Goal: Obtain resource: Obtain resource

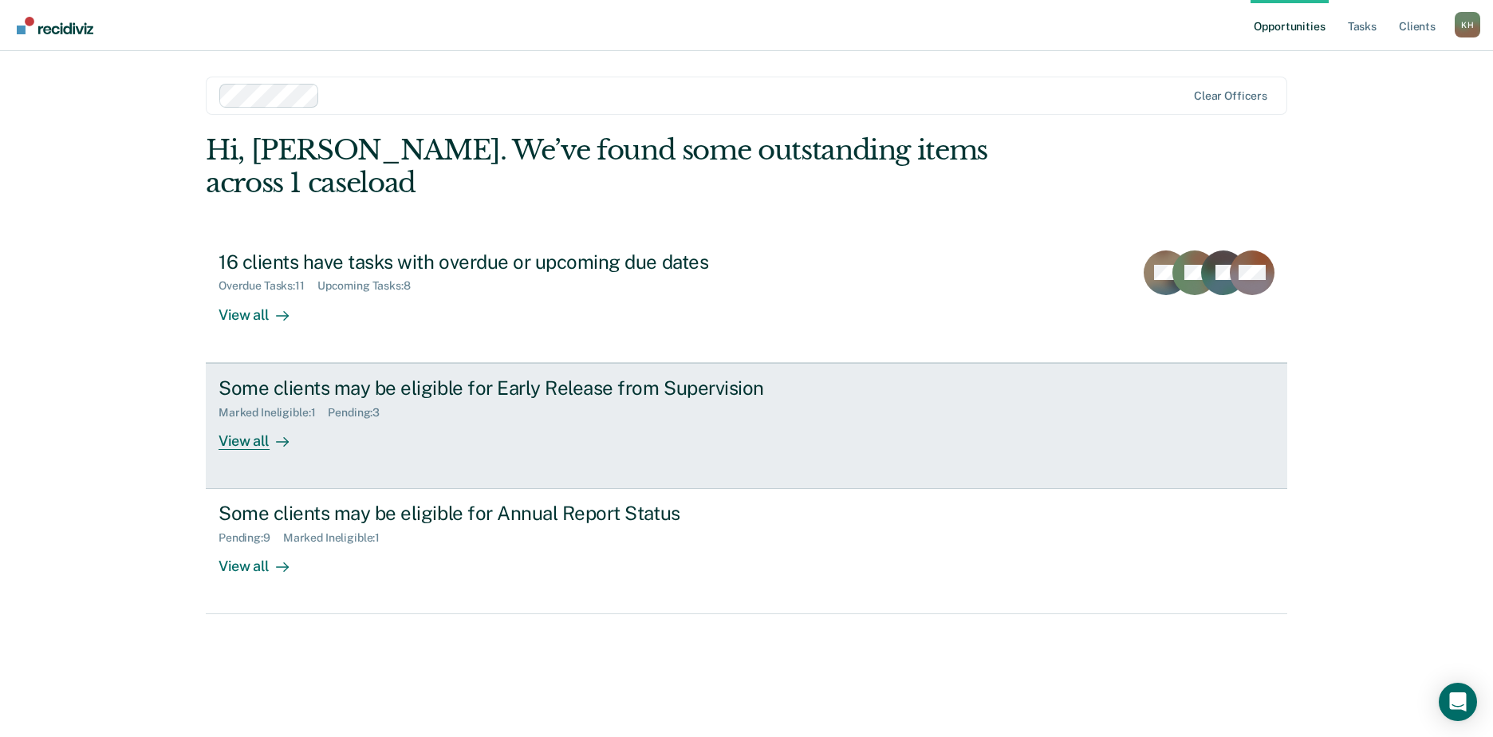
click at [548, 376] on div "Some clients may be eligible for Early Release from Supervision" at bounding box center [499, 387] width 560 height 23
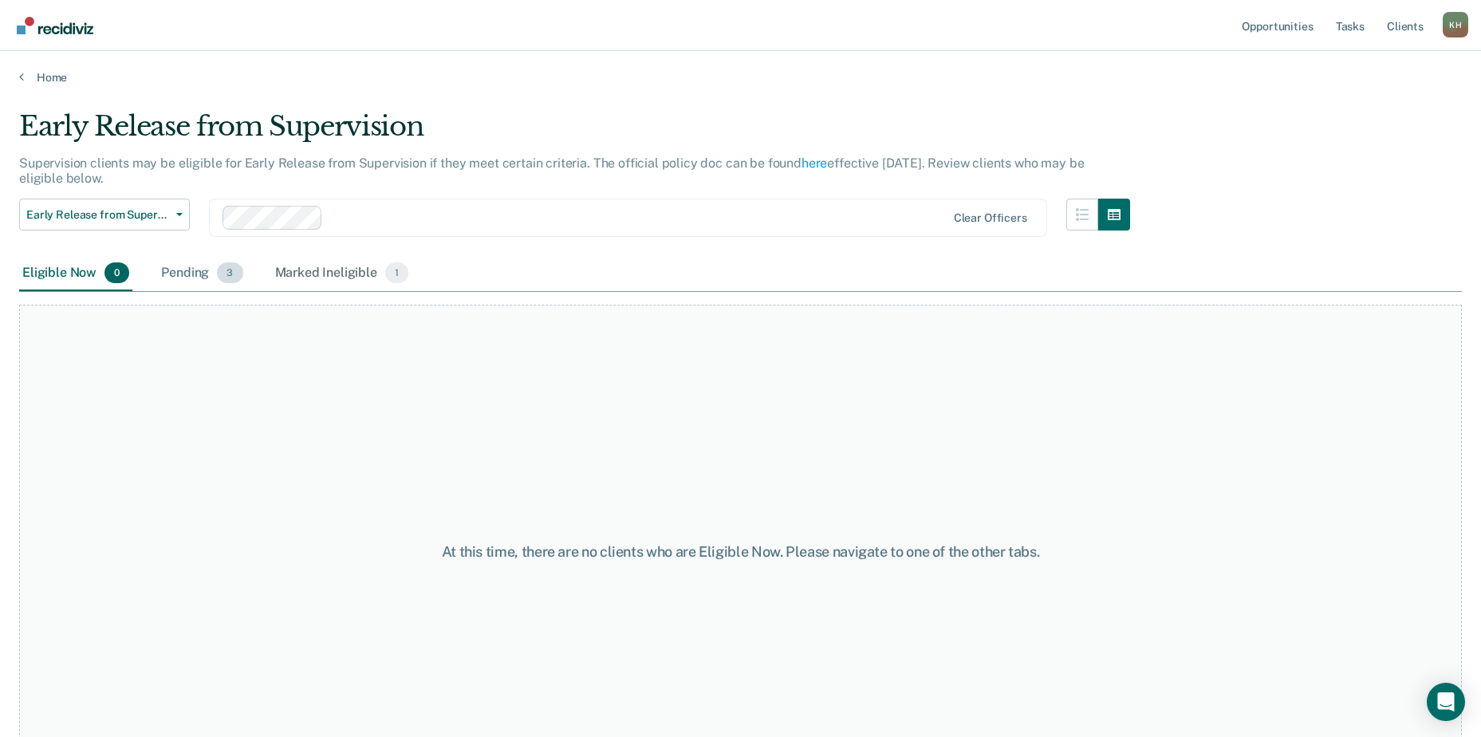
click at [191, 266] on div "Pending 3" at bounding box center [202, 273] width 88 height 35
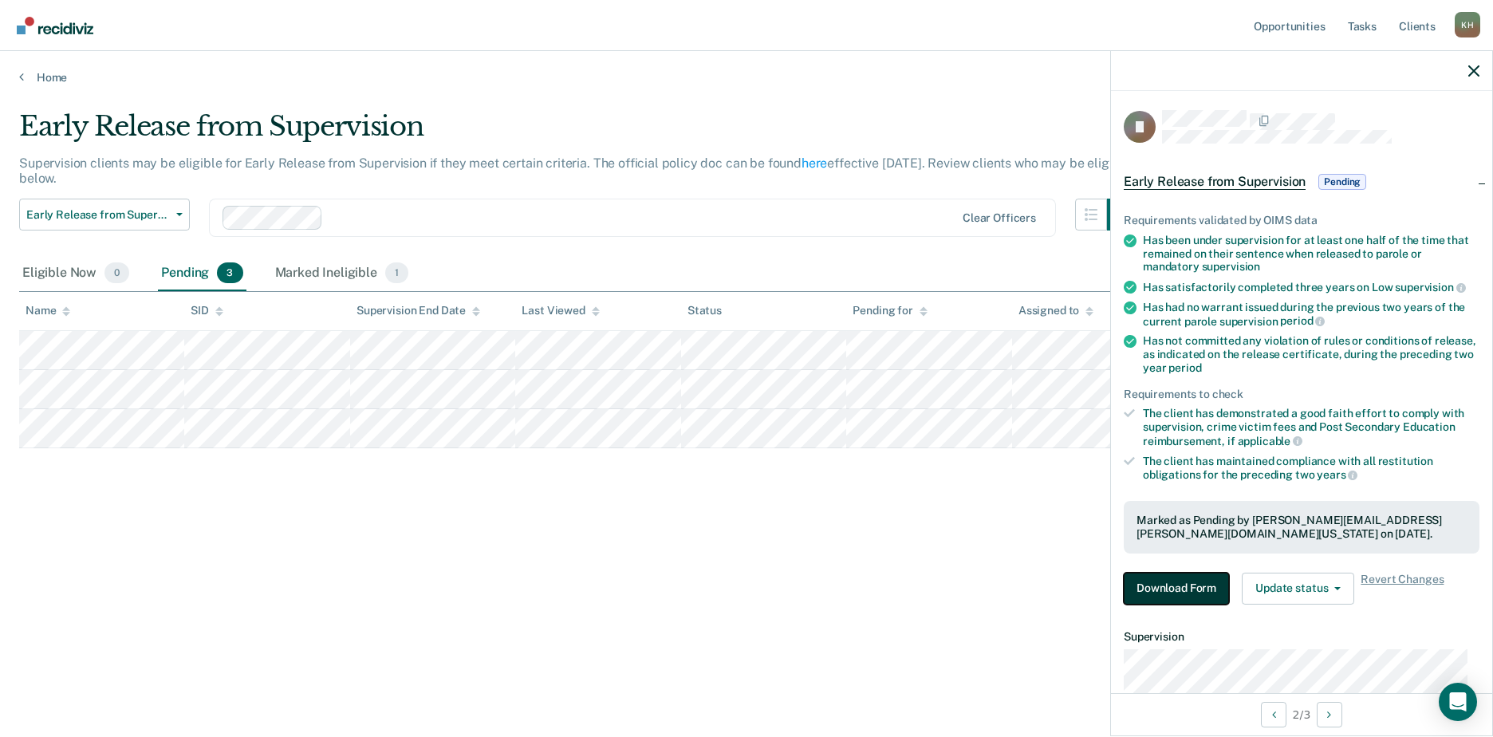
click at [1160, 592] on button "Download Form" at bounding box center [1176, 589] width 105 height 32
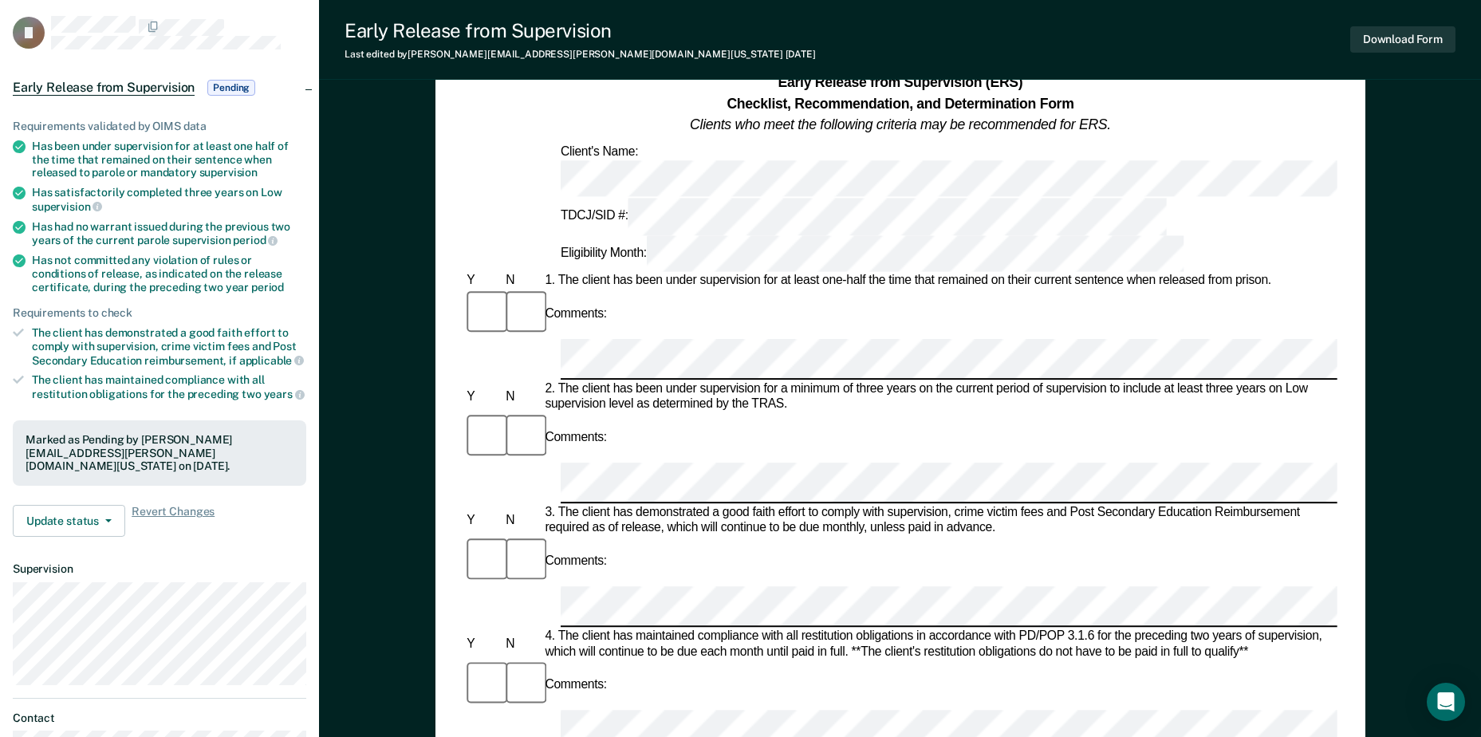
scroll to position [80, 0]
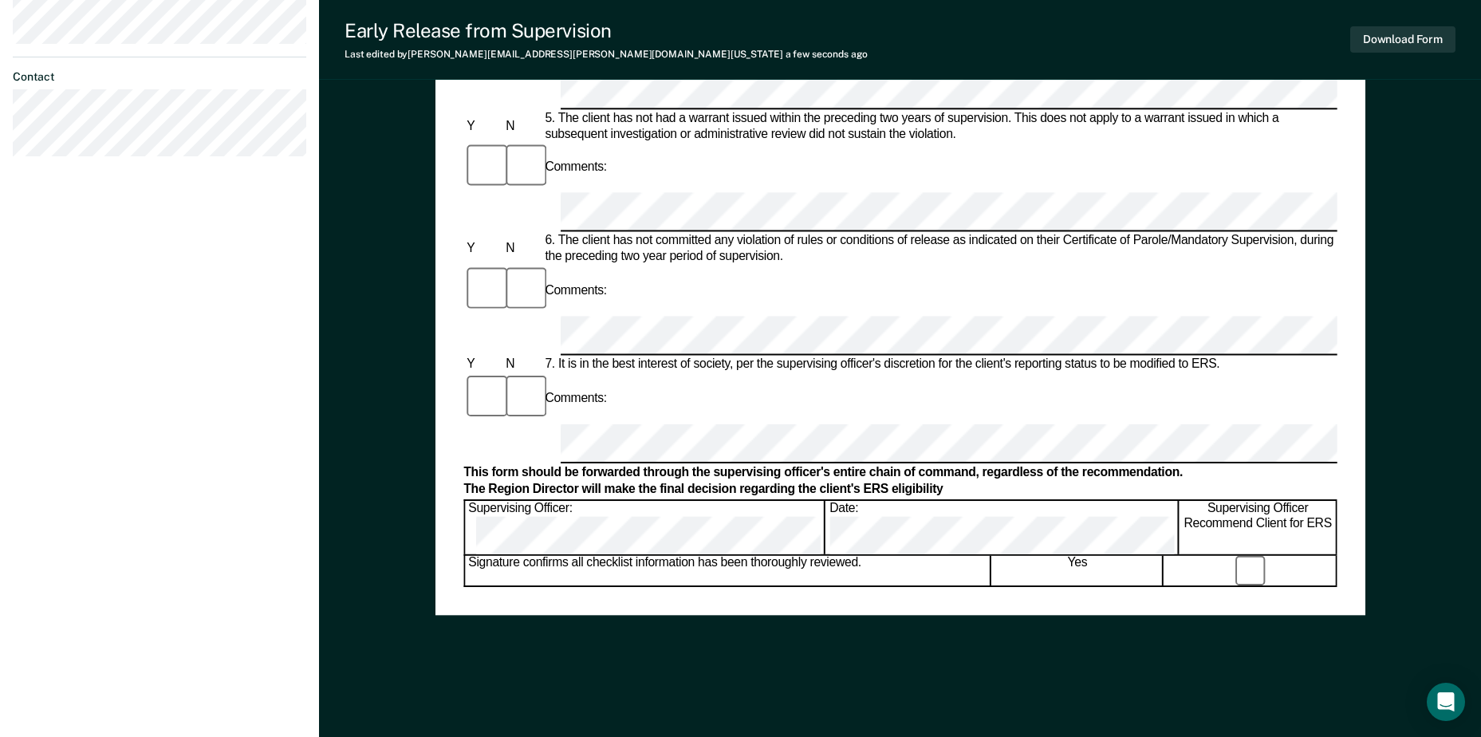
scroll to position [732, 0]
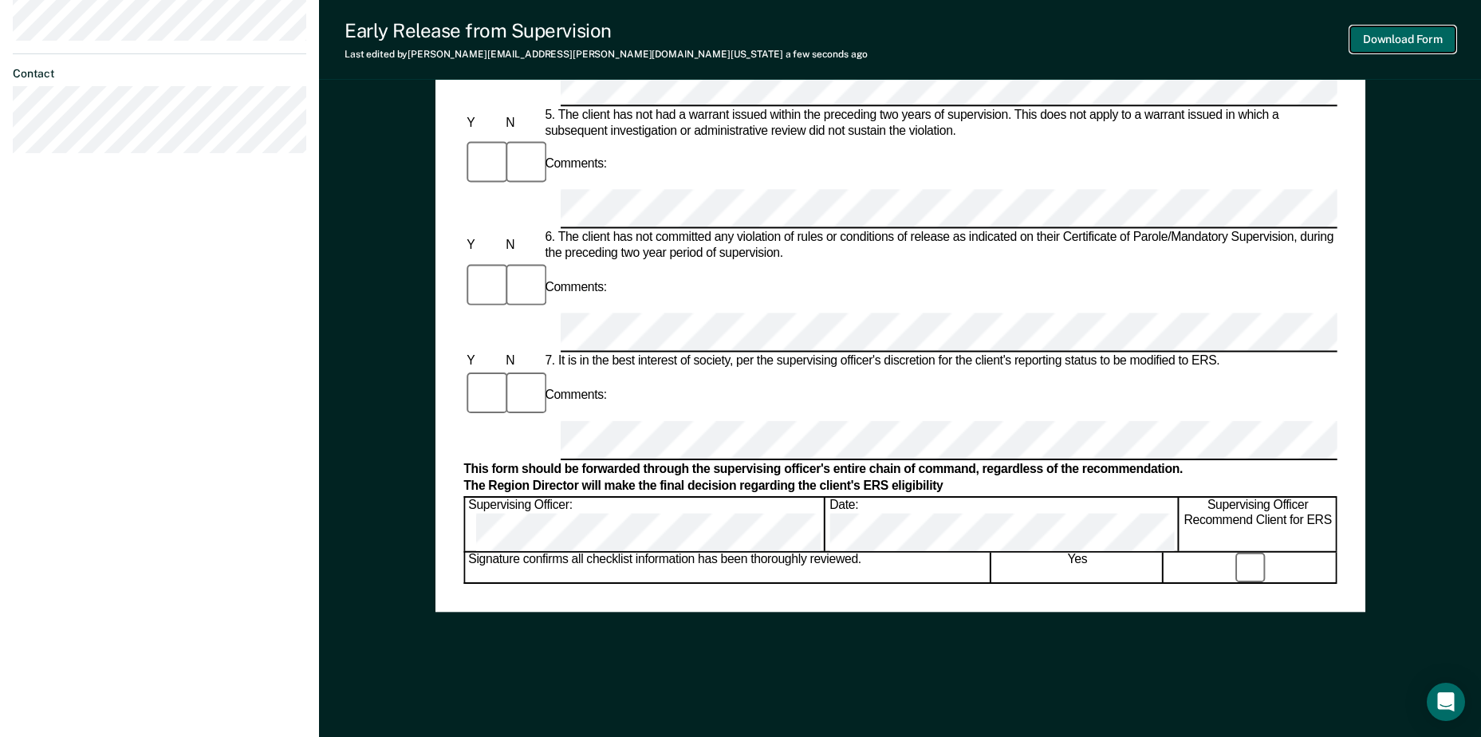
click at [1405, 41] on button "Download Form" at bounding box center [1402, 39] width 105 height 26
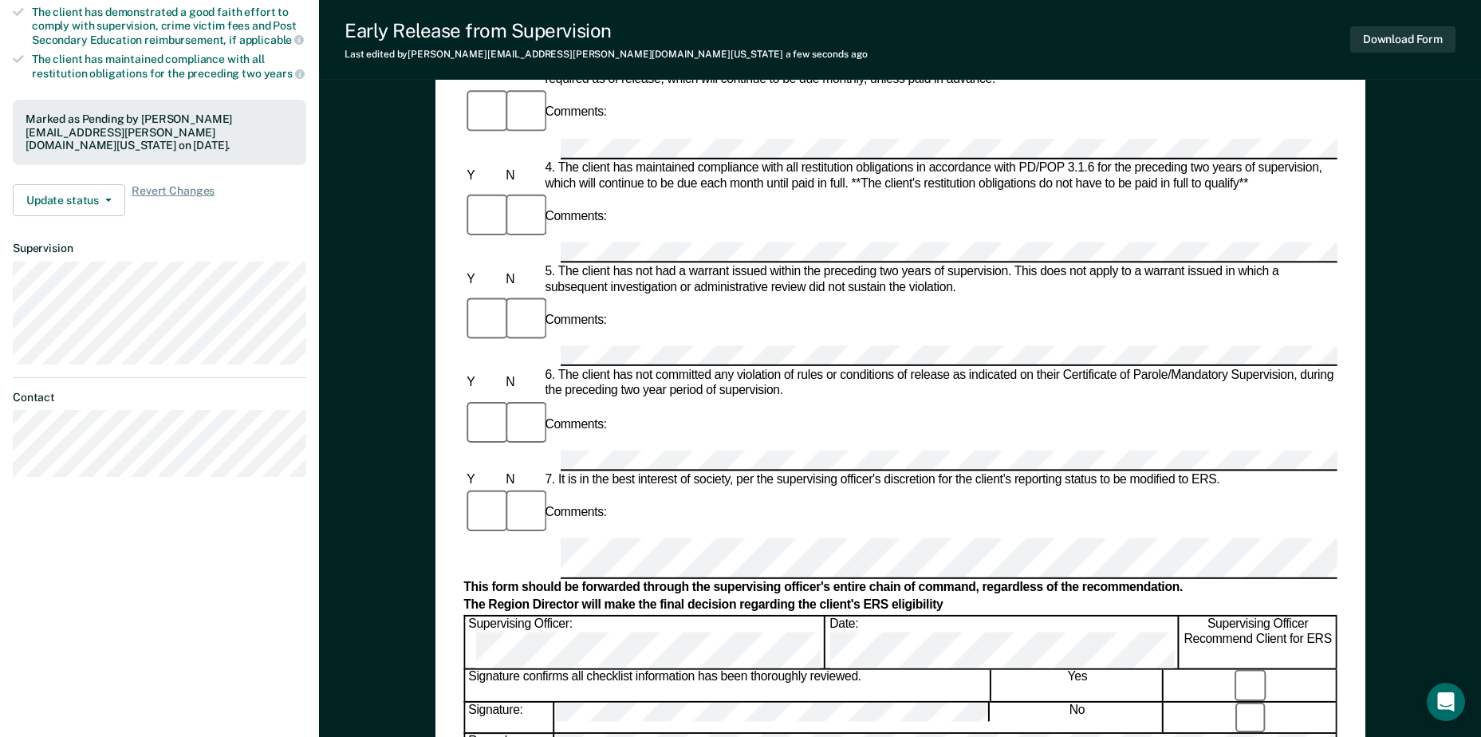
scroll to position [652, 0]
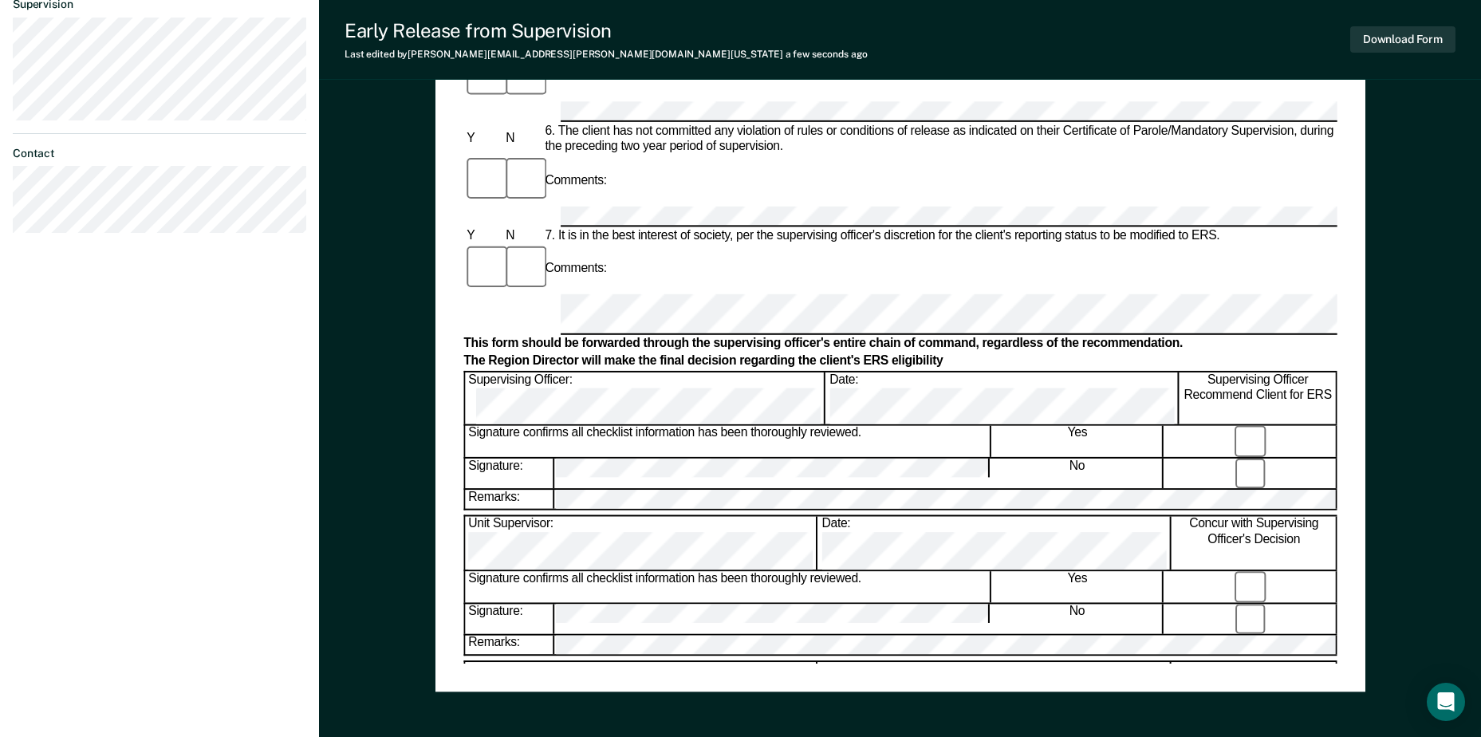
drag, startPoint x: 1474, startPoint y: 1, endPoint x: 892, endPoint y: 132, distance: 595.9
click at [892, 244] on div "Comments:" at bounding box center [899, 269] width 873 height 51
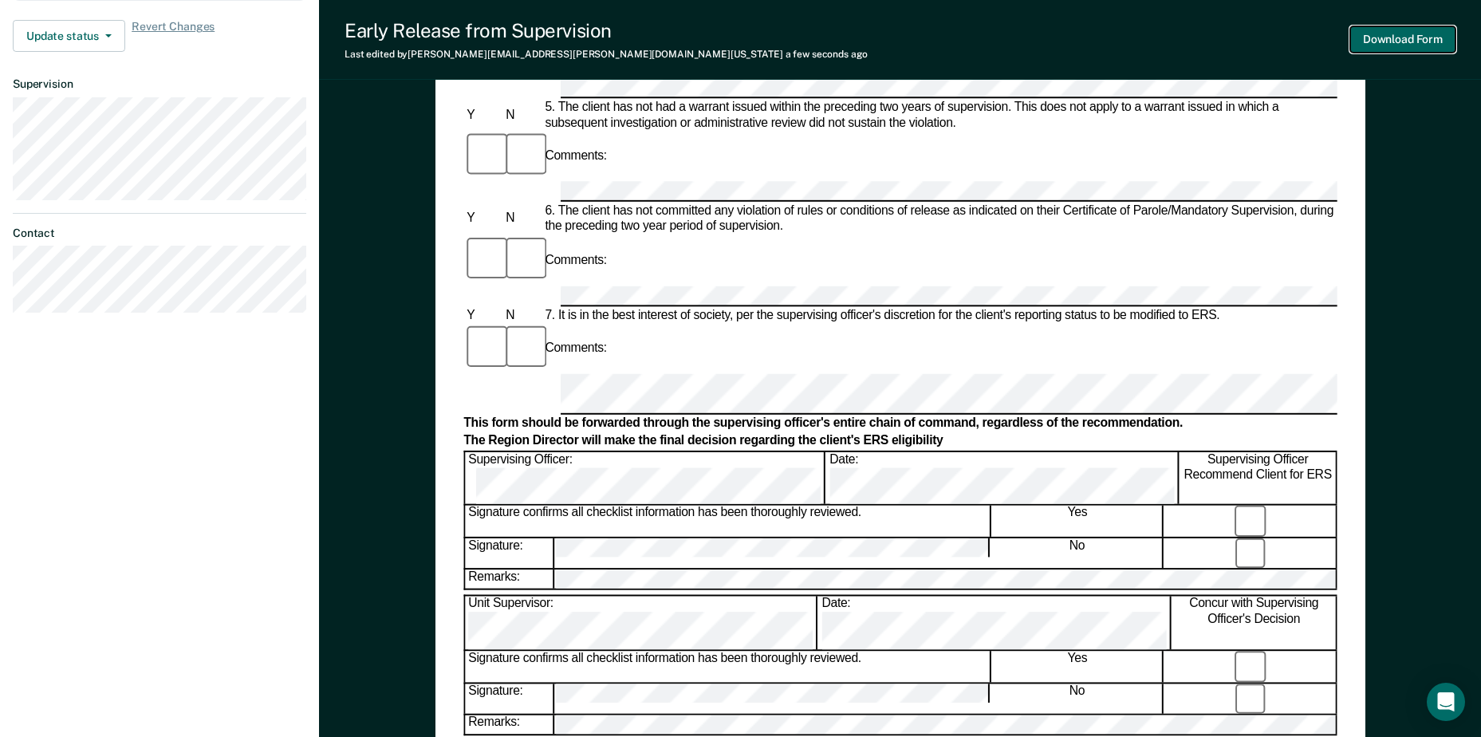
scroll to position [0, 0]
click at [1400, 40] on button "Download Form" at bounding box center [1402, 39] width 105 height 26
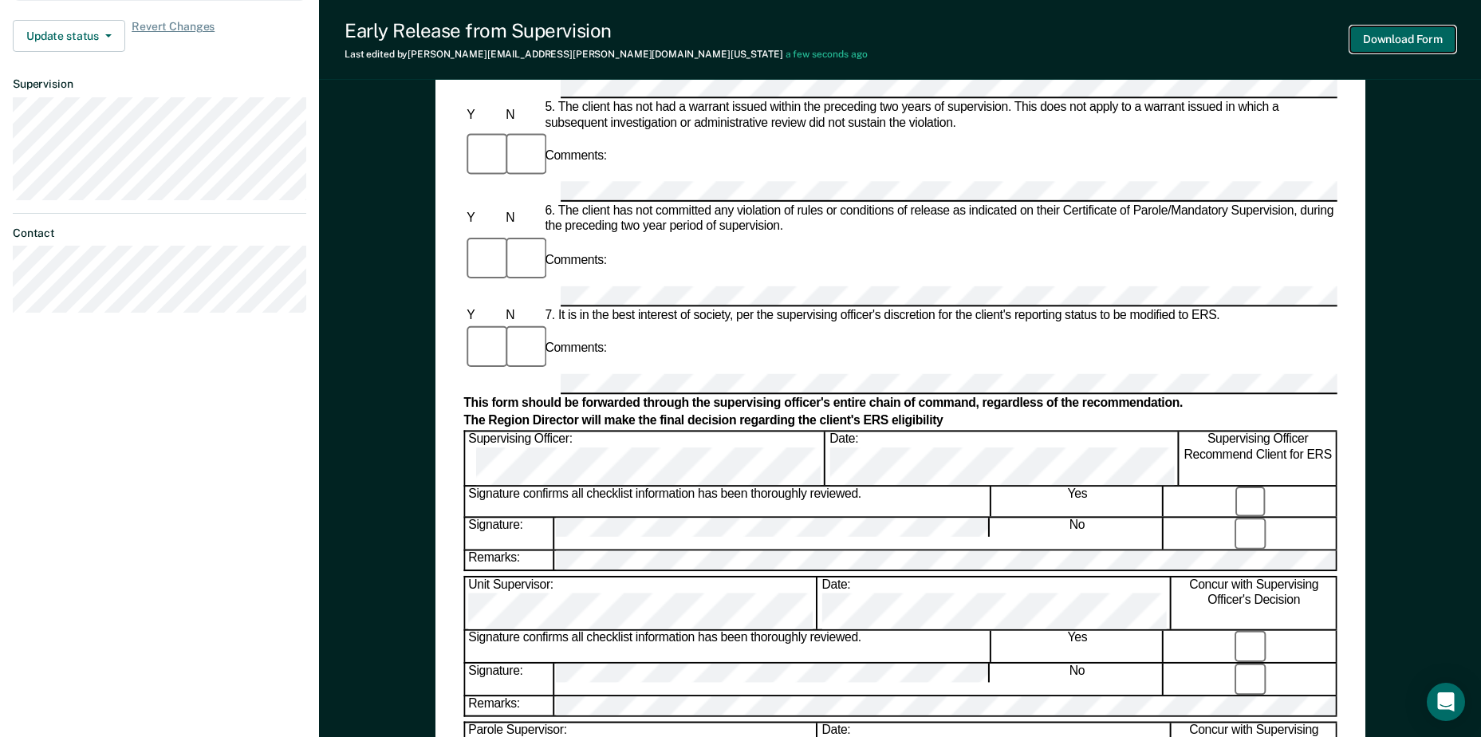
click at [1396, 37] on button "Download Form" at bounding box center [1402, 39] width 105 height 26
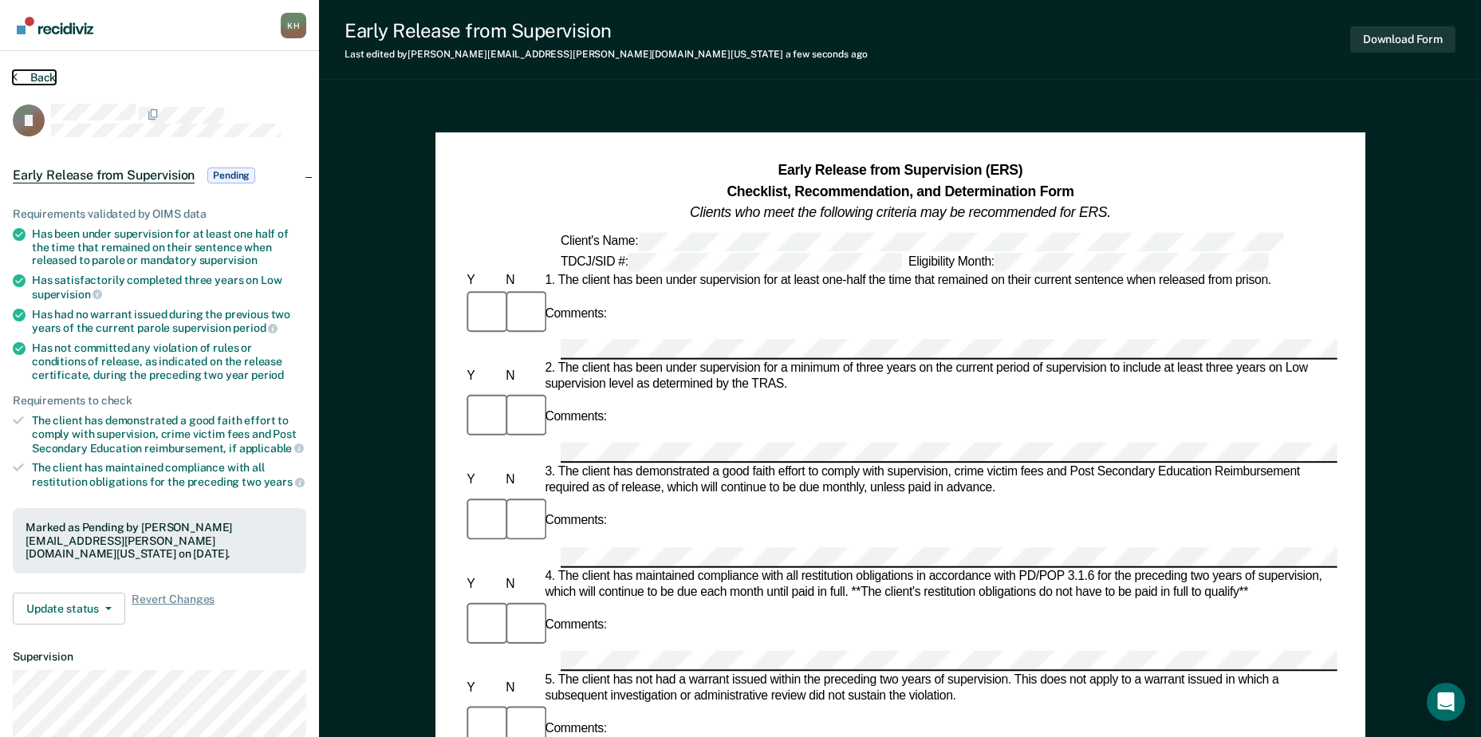
click at [42, 82] on button "Back" at bounding box center [34, 77] width 43 height 14
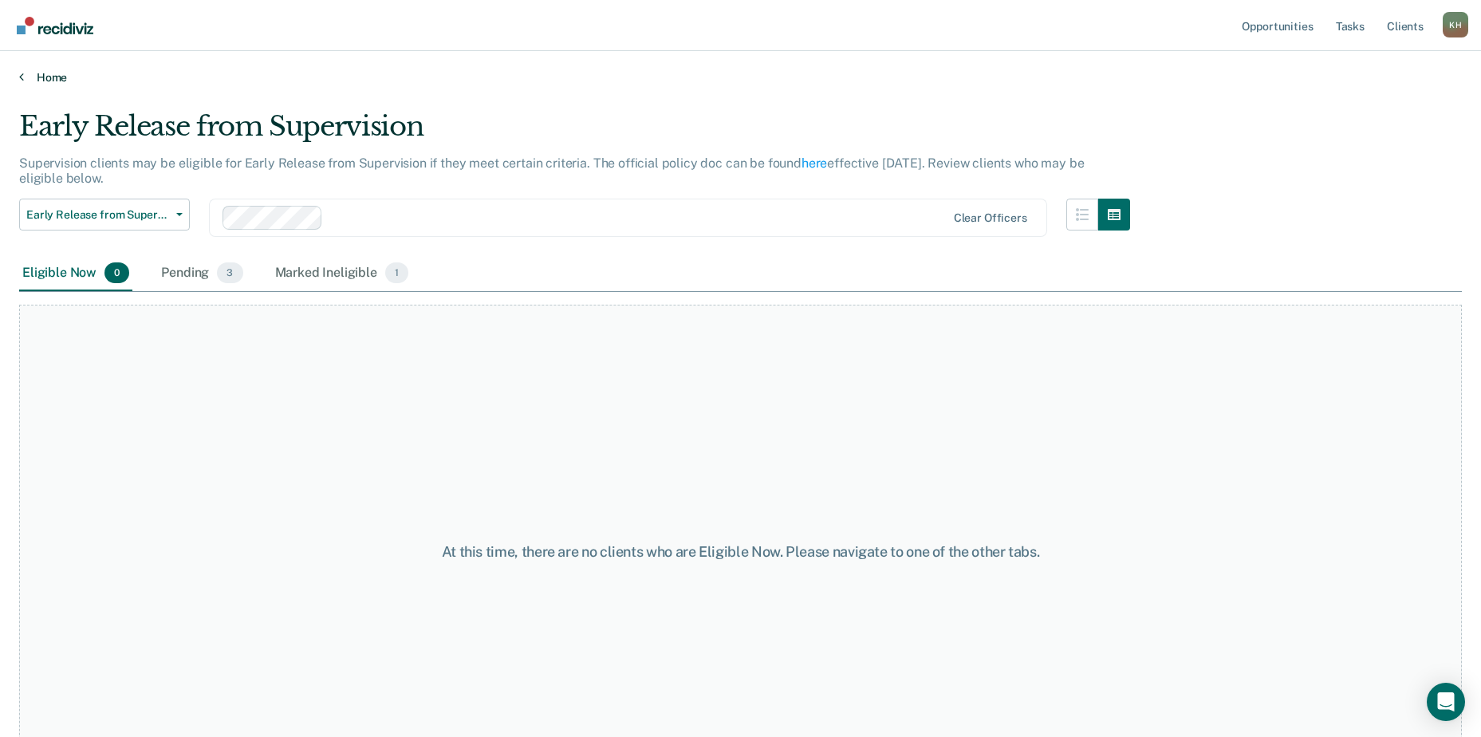
click at [31, 80] on link "Home" at bounding box center [740, 77] width 1443 height 14
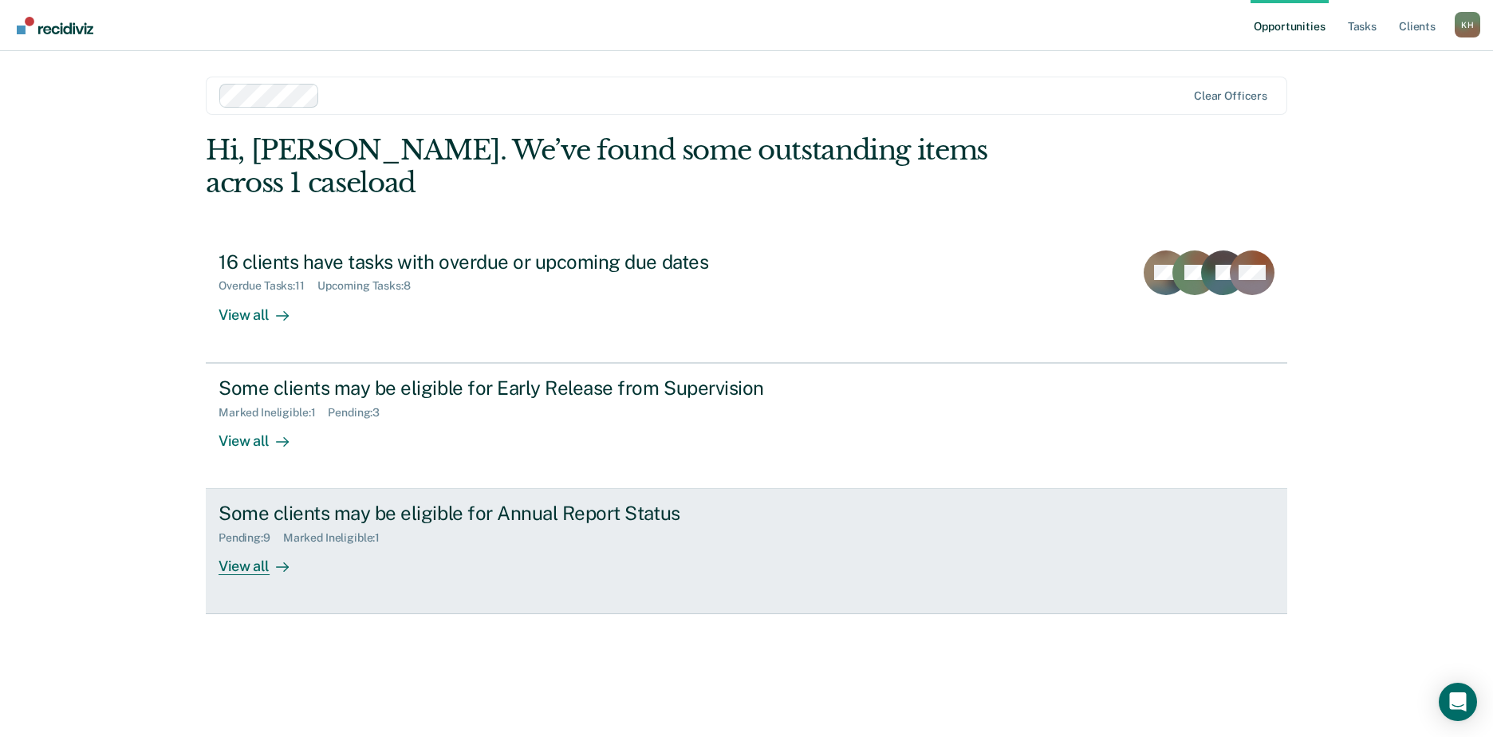
click at [446, 502] on div "Some clients may be eligible for Annual Report Status" at bounding box center [499, 513] width 560 height 23
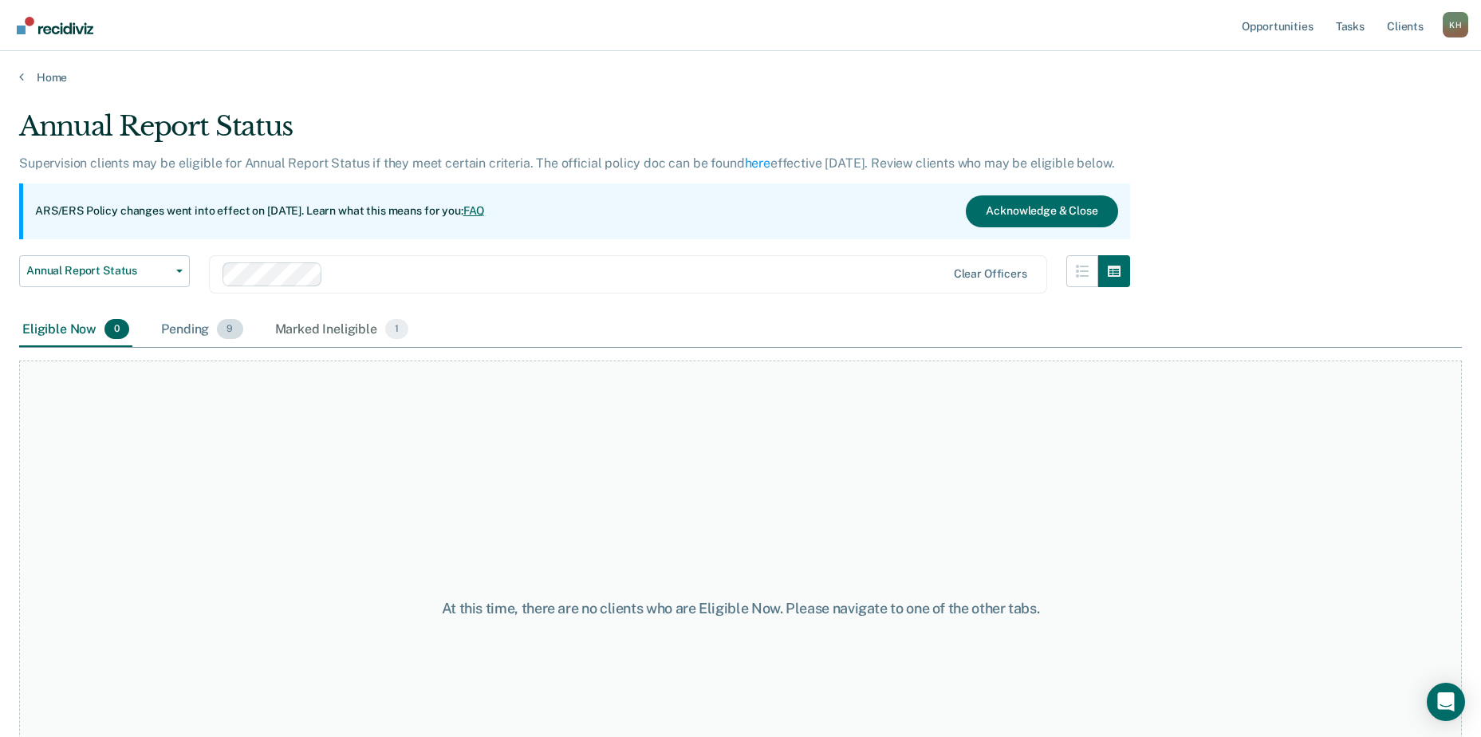
click at [209, 333] on div "Pending 9" at bounding box center [202, 330] width 88 height 35
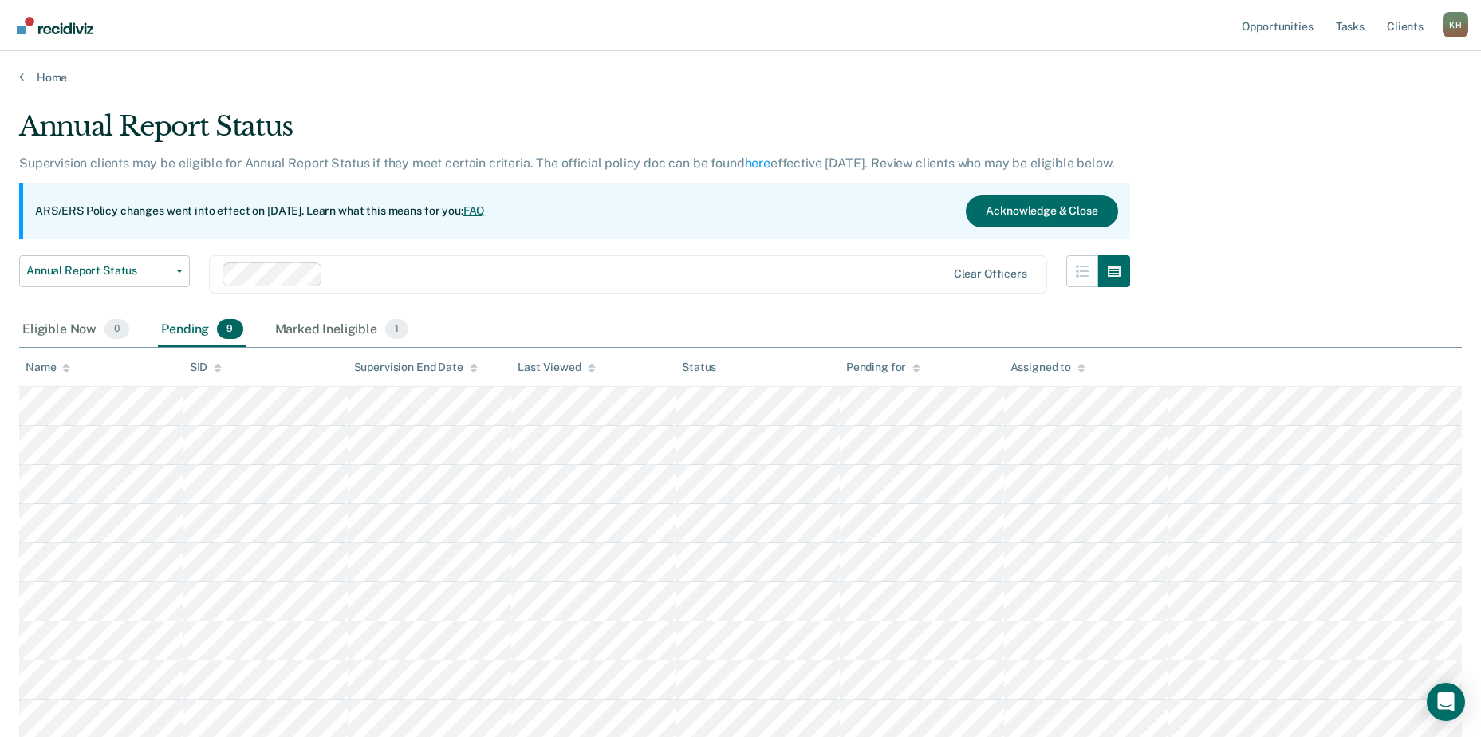
scroll to position [80, 0]
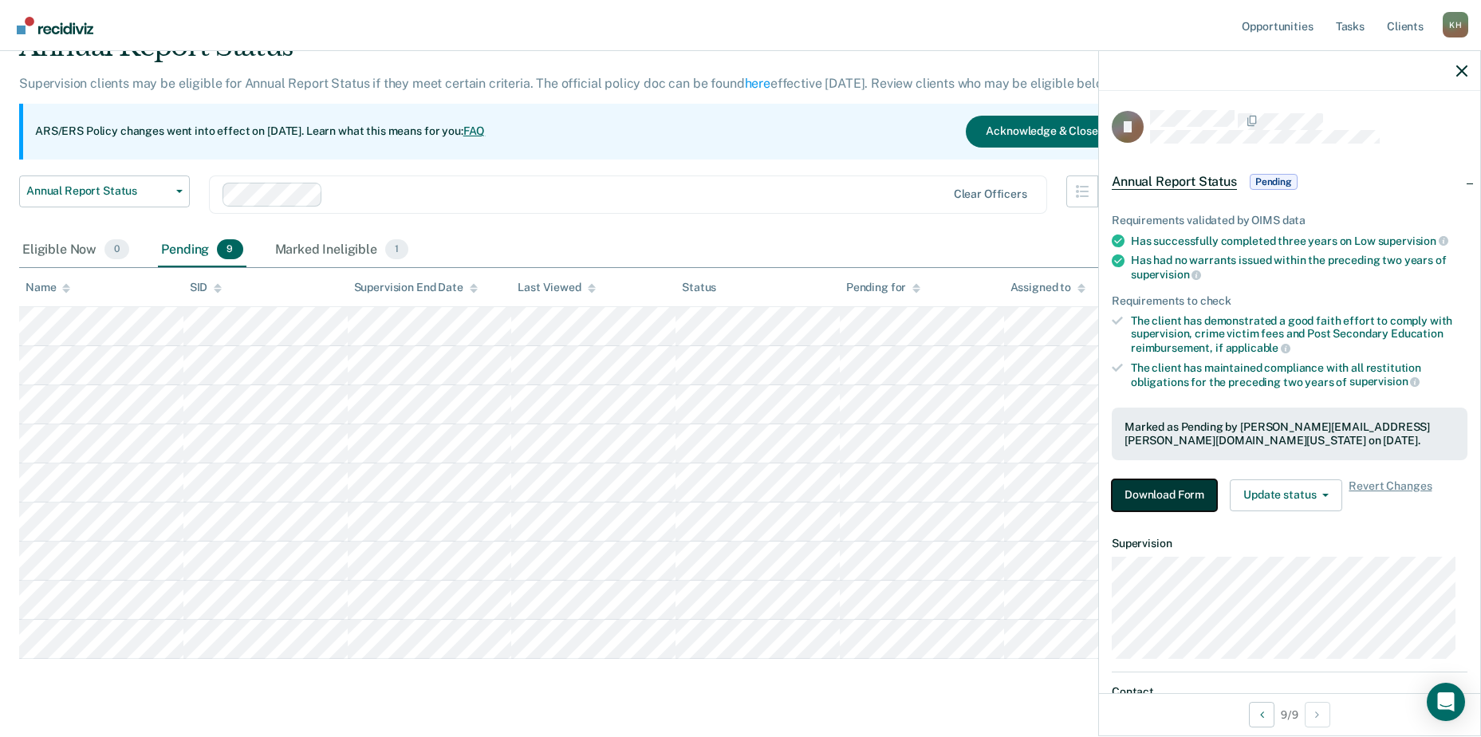
click at [1154, 494] on button "Download Form" at bounding box center [1164, 495] width 105 height 32
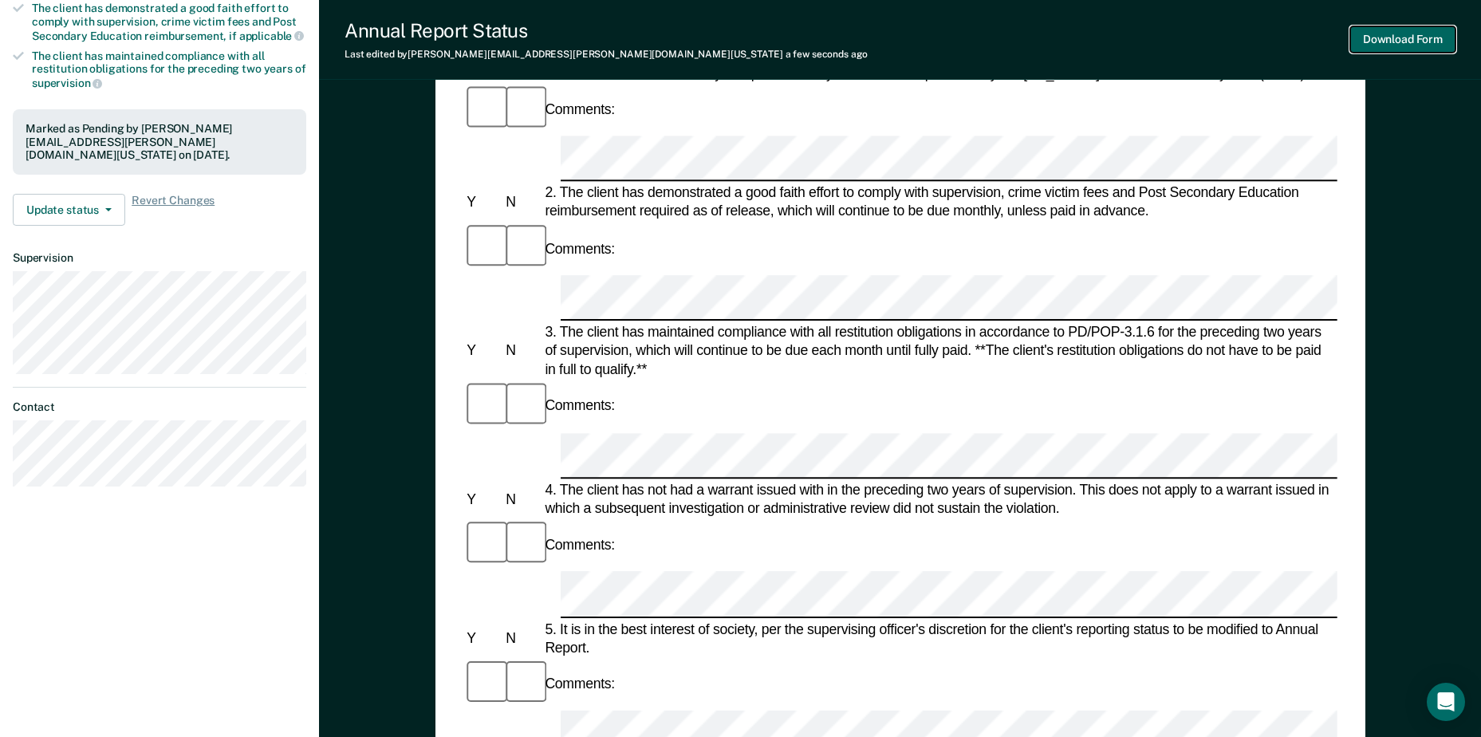
click at [1396, 42] on button "Download Form" at bounding box center [1402, 39] width 105 height 26
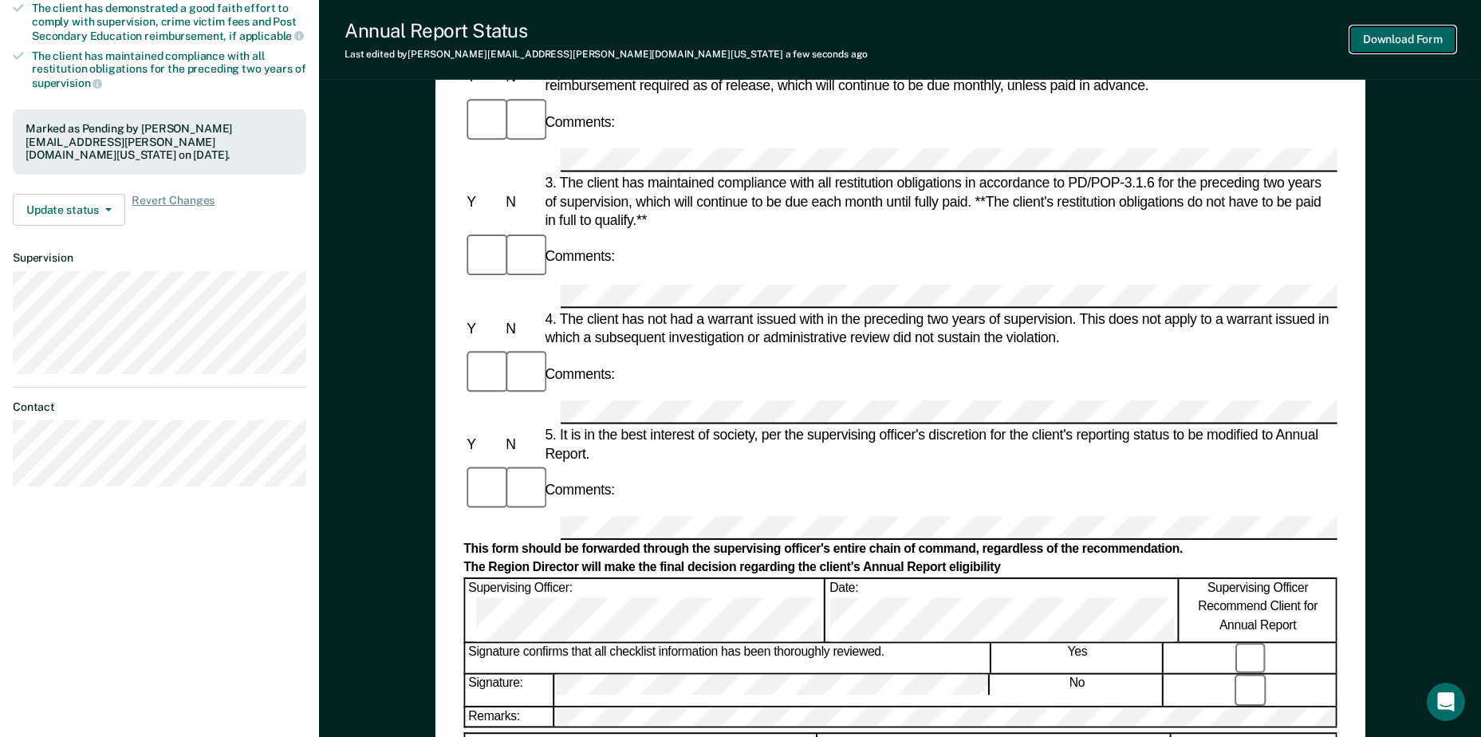
click at [1399, 32] on button "Download Form" at bounding box center [1402, 39] width 105 height 26
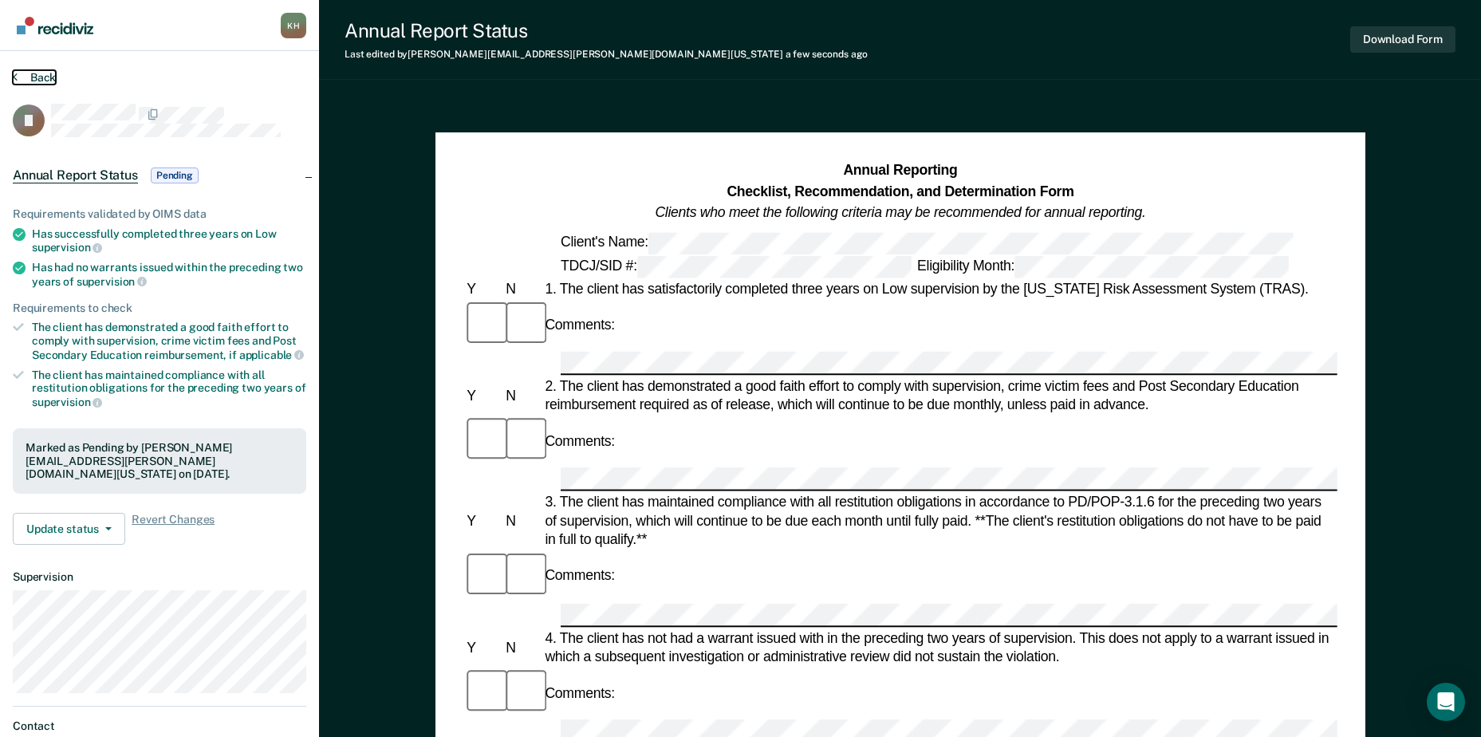
click at [31, 77] on button "Back" at bounding box center [34, 77] width 43 height 14
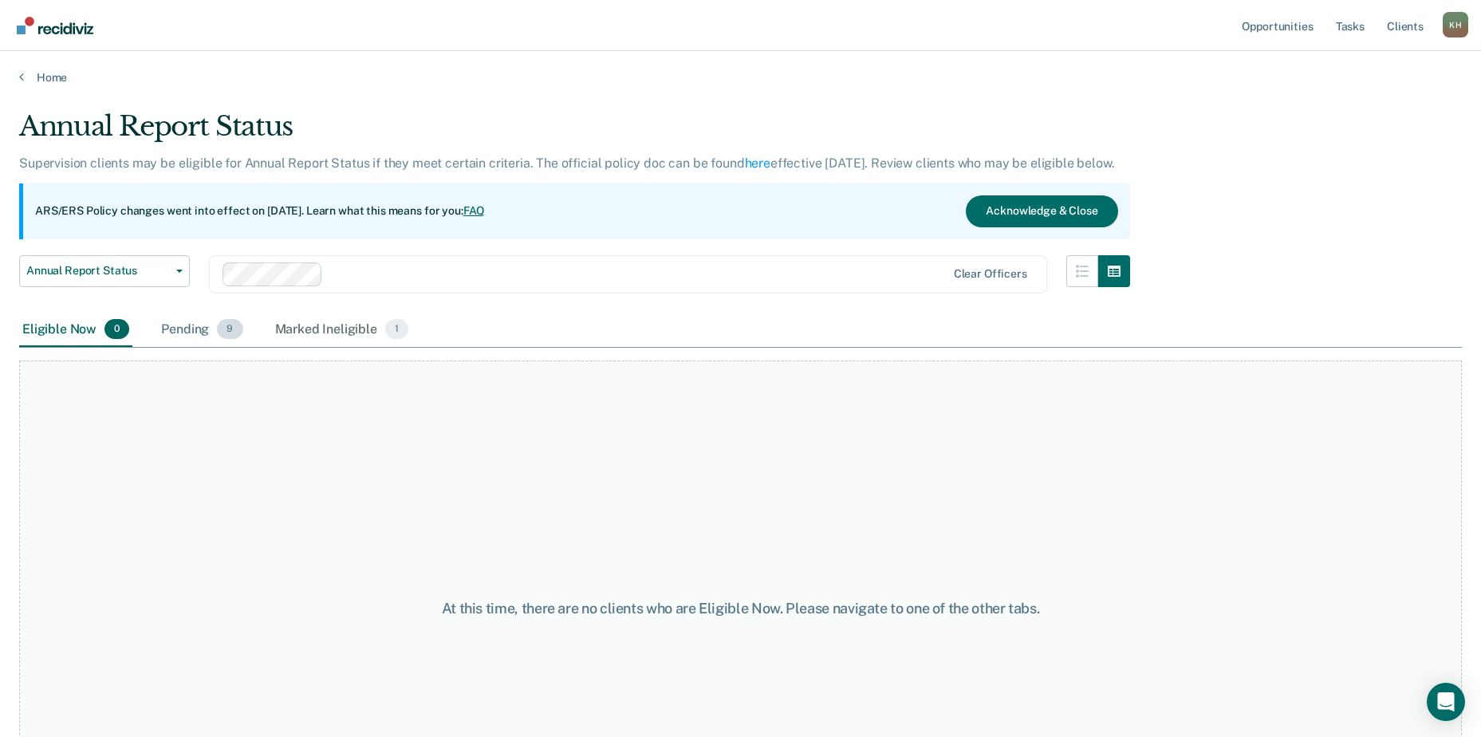
click at [168, 323] on div "Pending 9" at bounding box center [202, 330] width 88 height 35
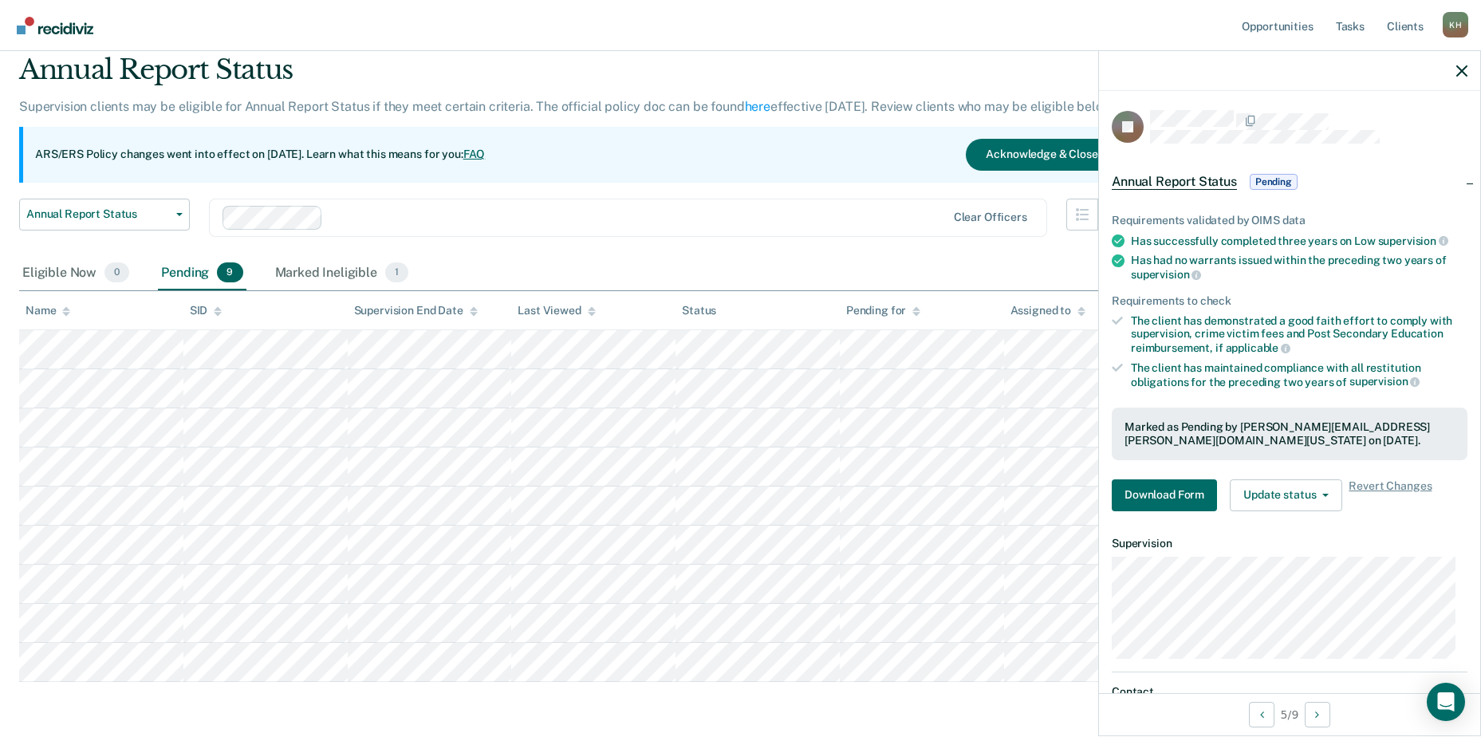
scroll to position [116, 0]
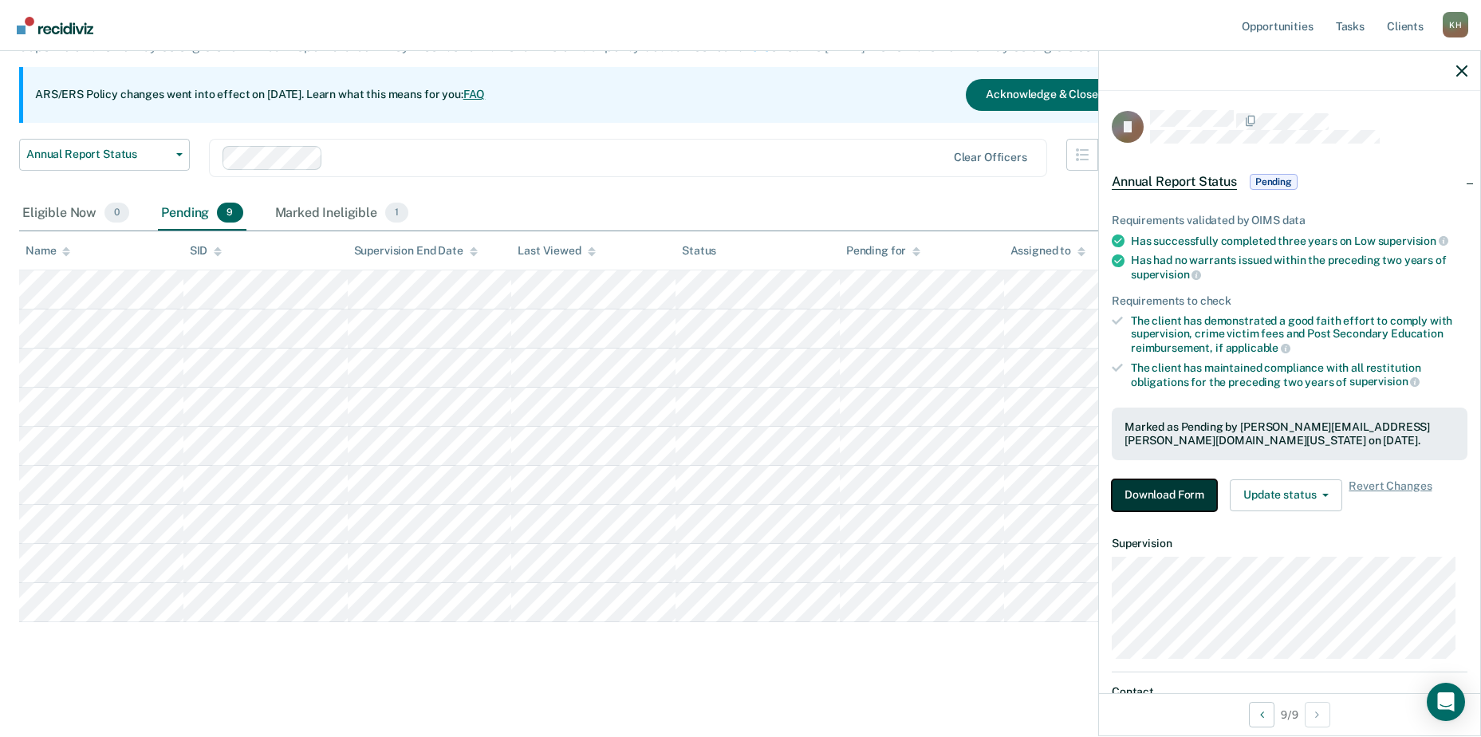
click at [1160, 506] on button "Download Form" at bounding box center [1164, 495] width 105 height 32
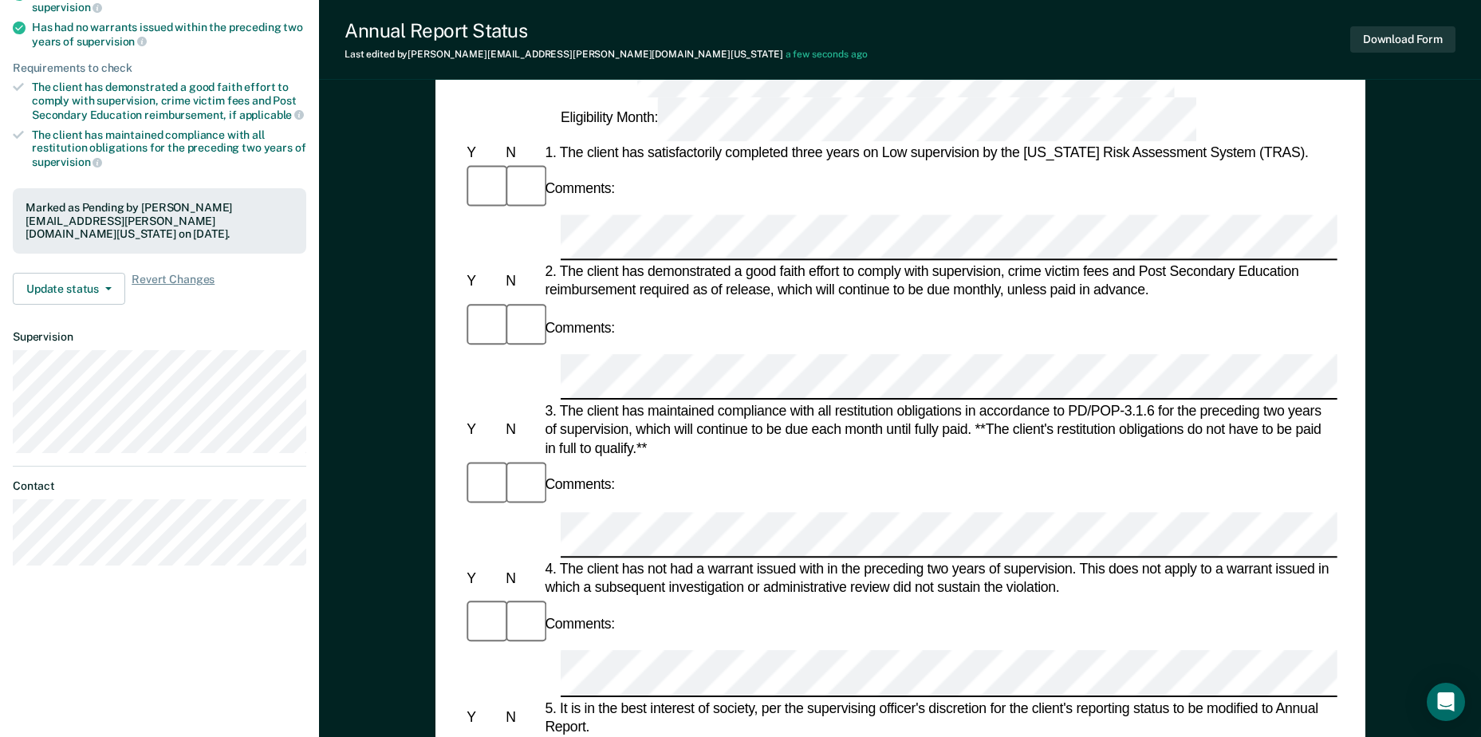
scroll to position [399, 0]
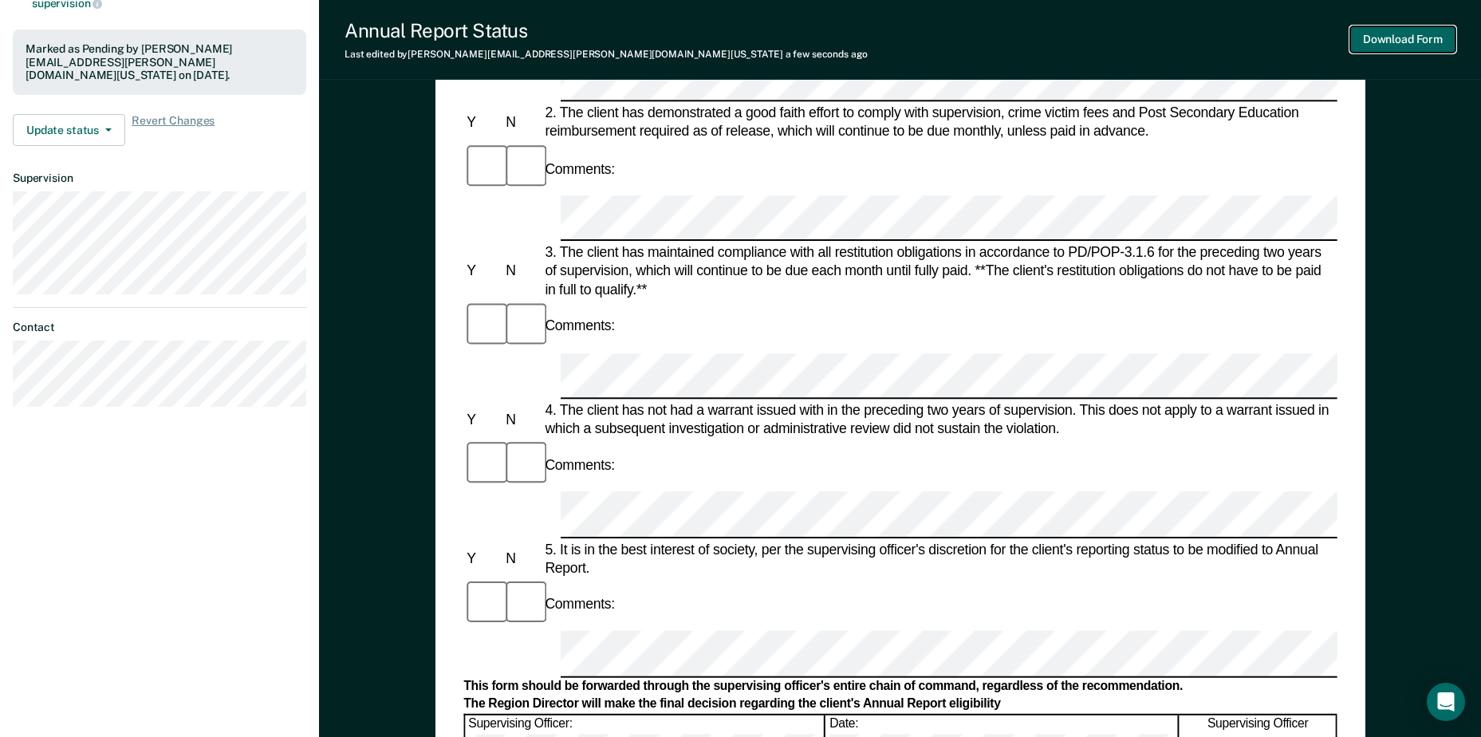
click at [1425, 49] on button "Download Form" at bounding box center [1402, 39] width 105 height 26
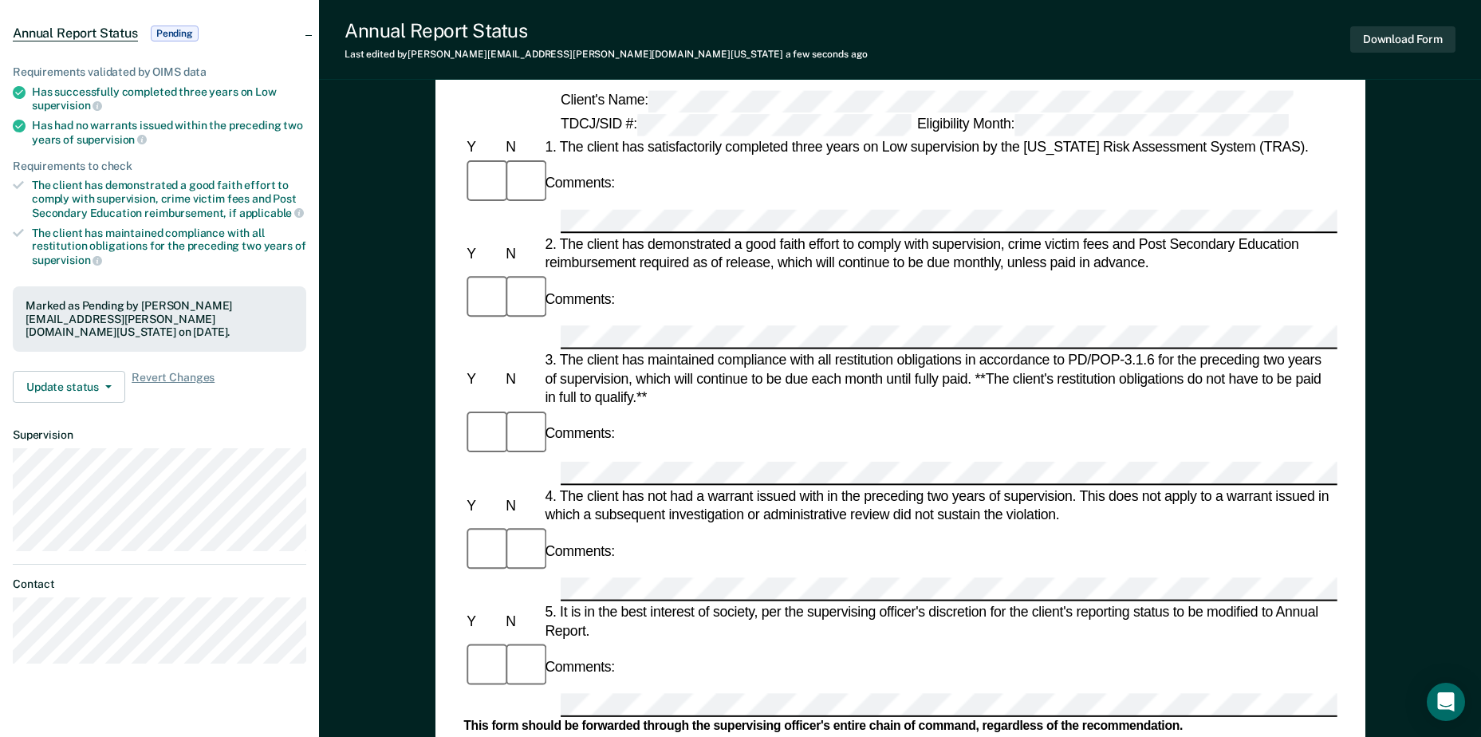
scroll to position [0, 0]
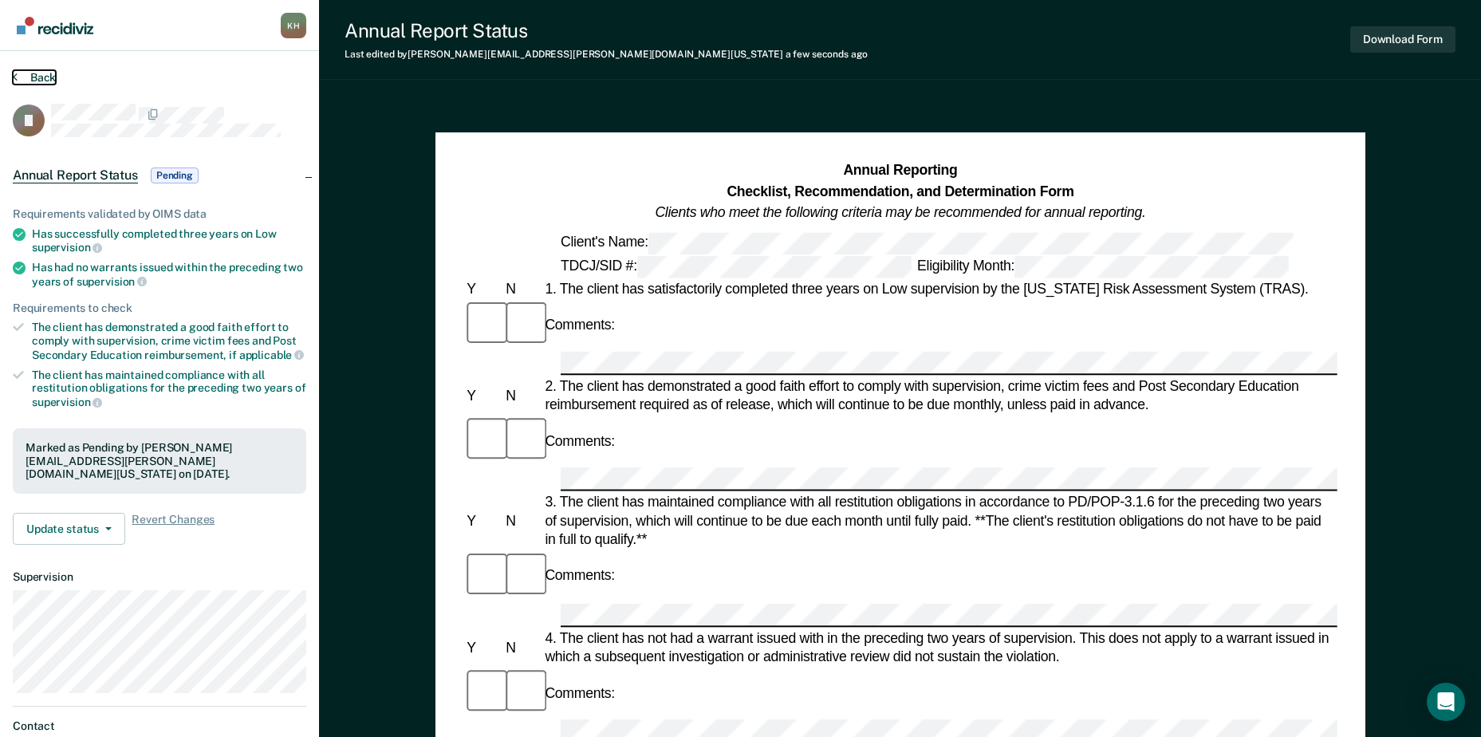
click at [22, 81] on button "Back" at bounding box center [34, 77] width 43 height 14
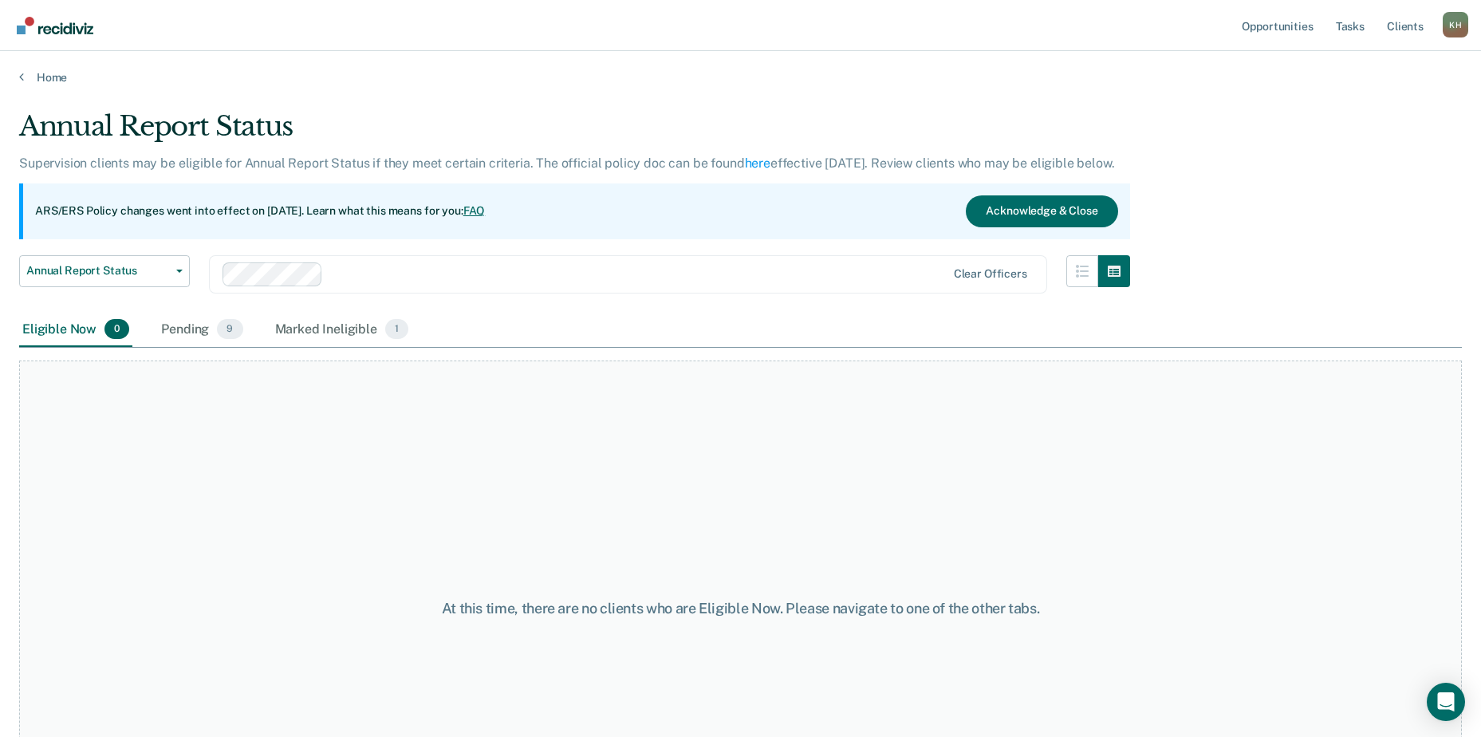
click at [18, 74] on div "Home" at bounding box center [740, 67] width 1481 height 33
click at [30, 79] on link "Home" at bounding box center [740, 77] width 1443 height 14
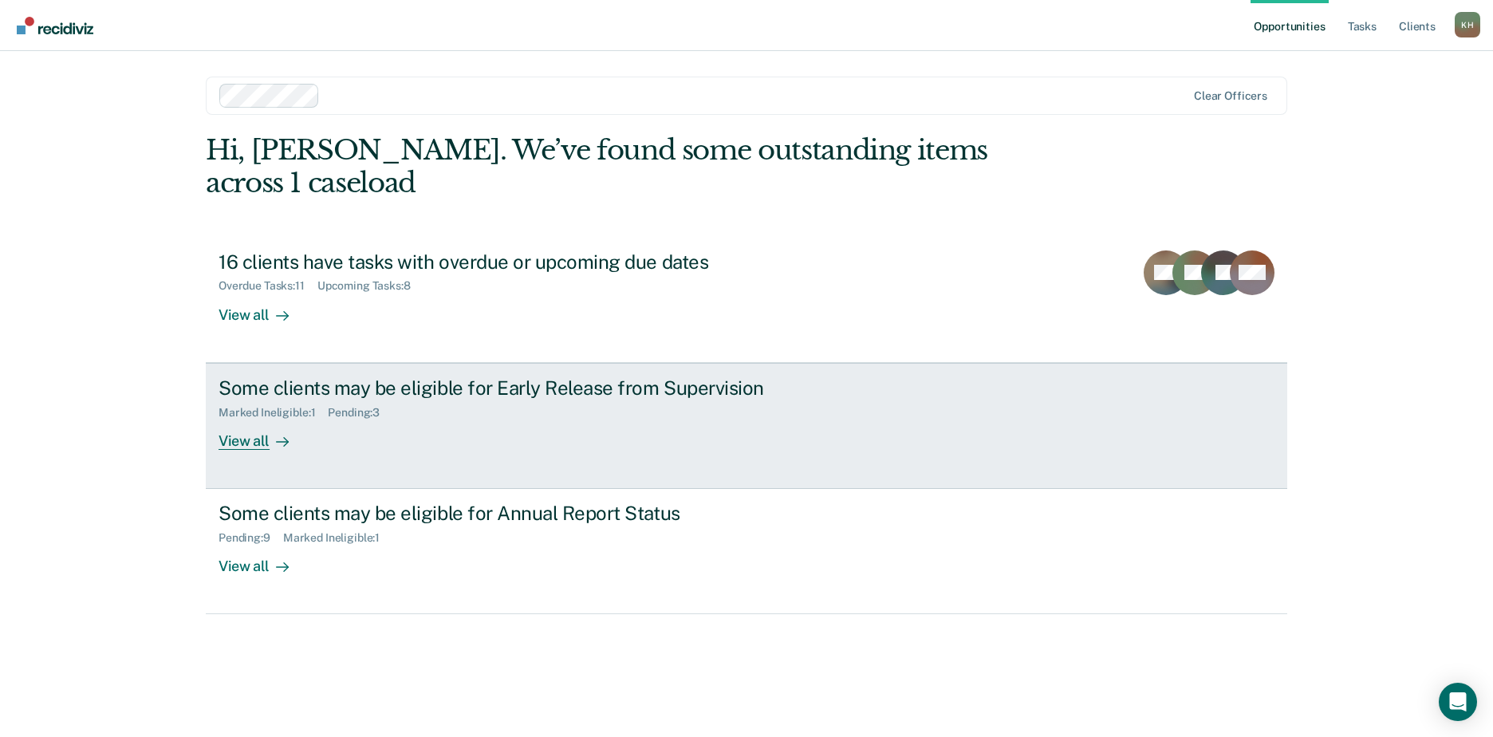
click at [647, 376] on div "Some clients may be eligible for Early Release from Supervision" at bounding box center [499, 387] width 560 height 23
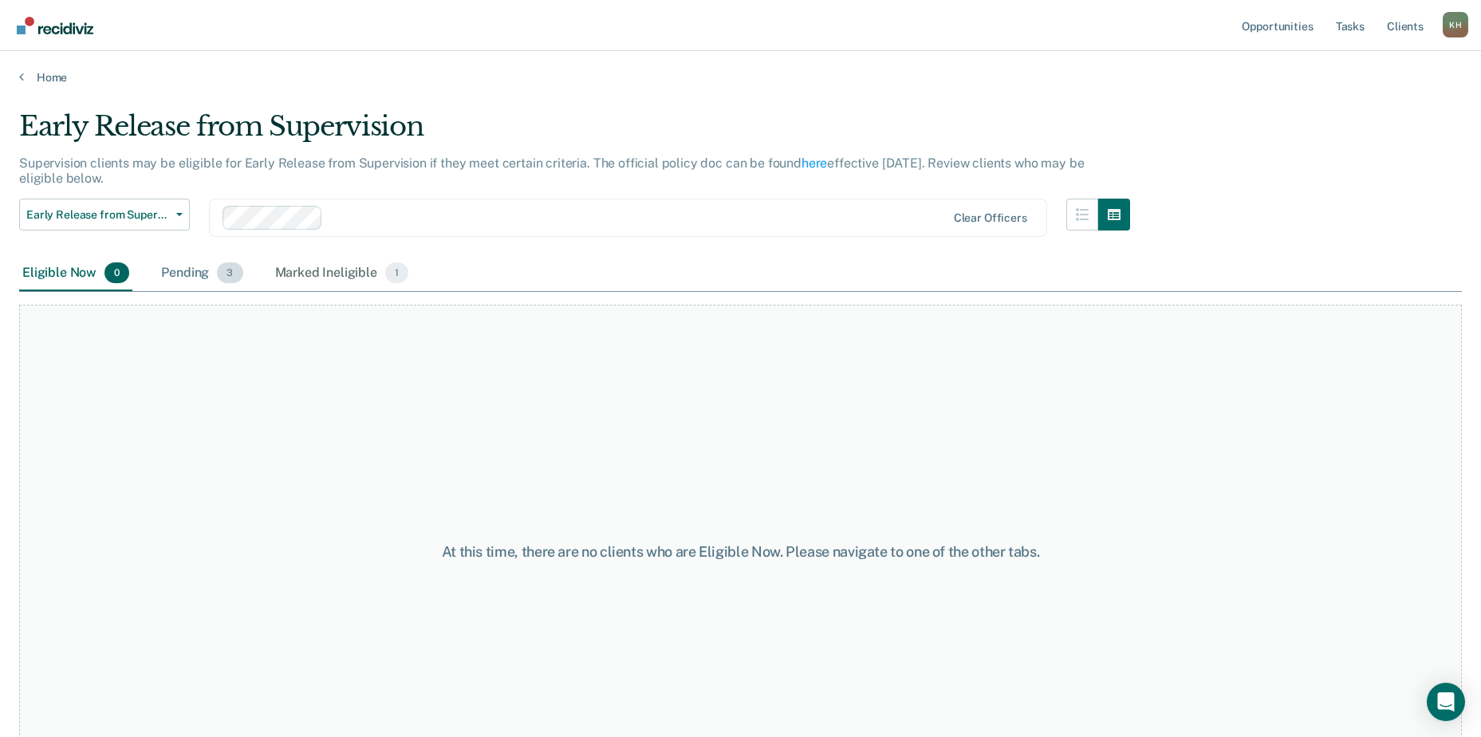
click at [199, 274] on div "Pending 3" at bounding box center [202, 273] width 88 height 35
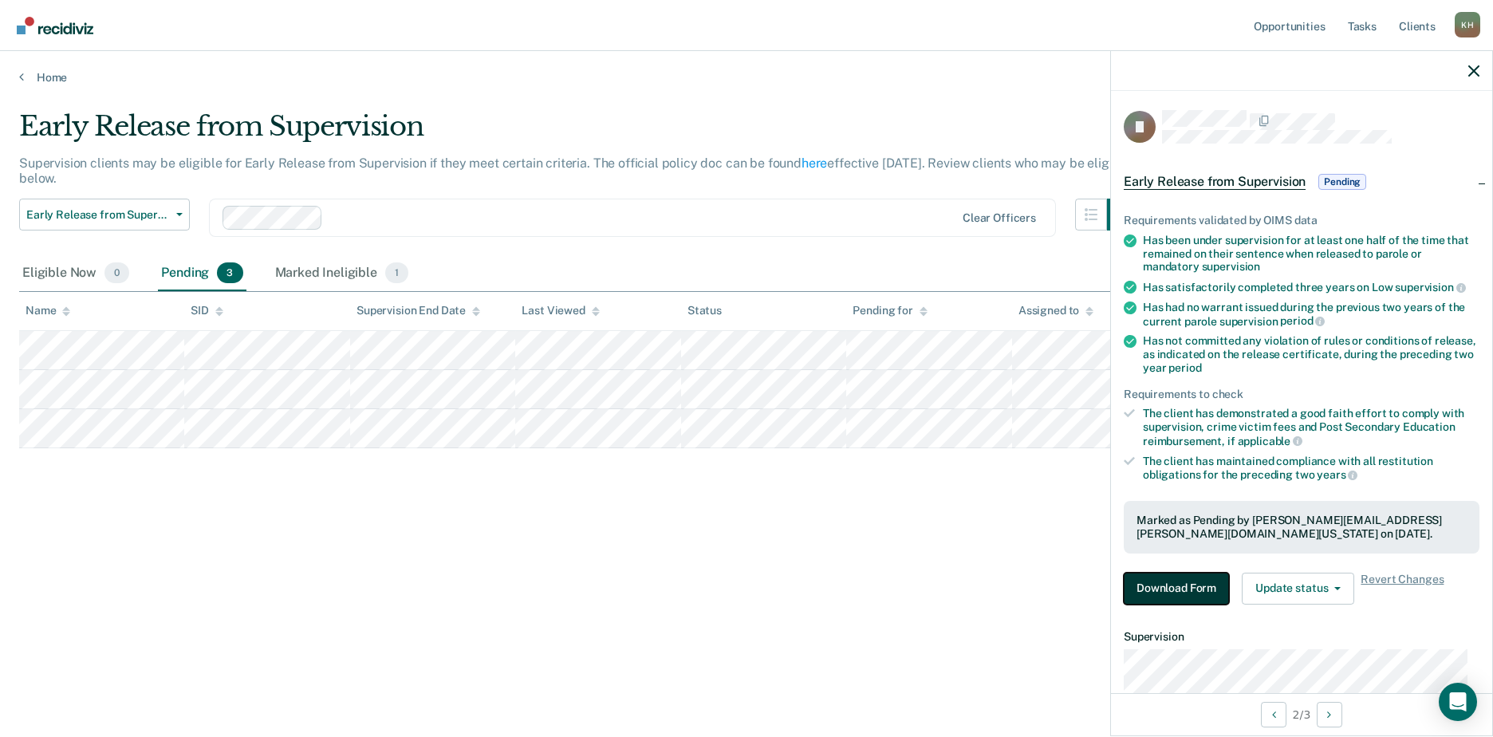
click at [1171, 590] on button "Download Form" at bounding box center [1176, 589] width 105 height 32
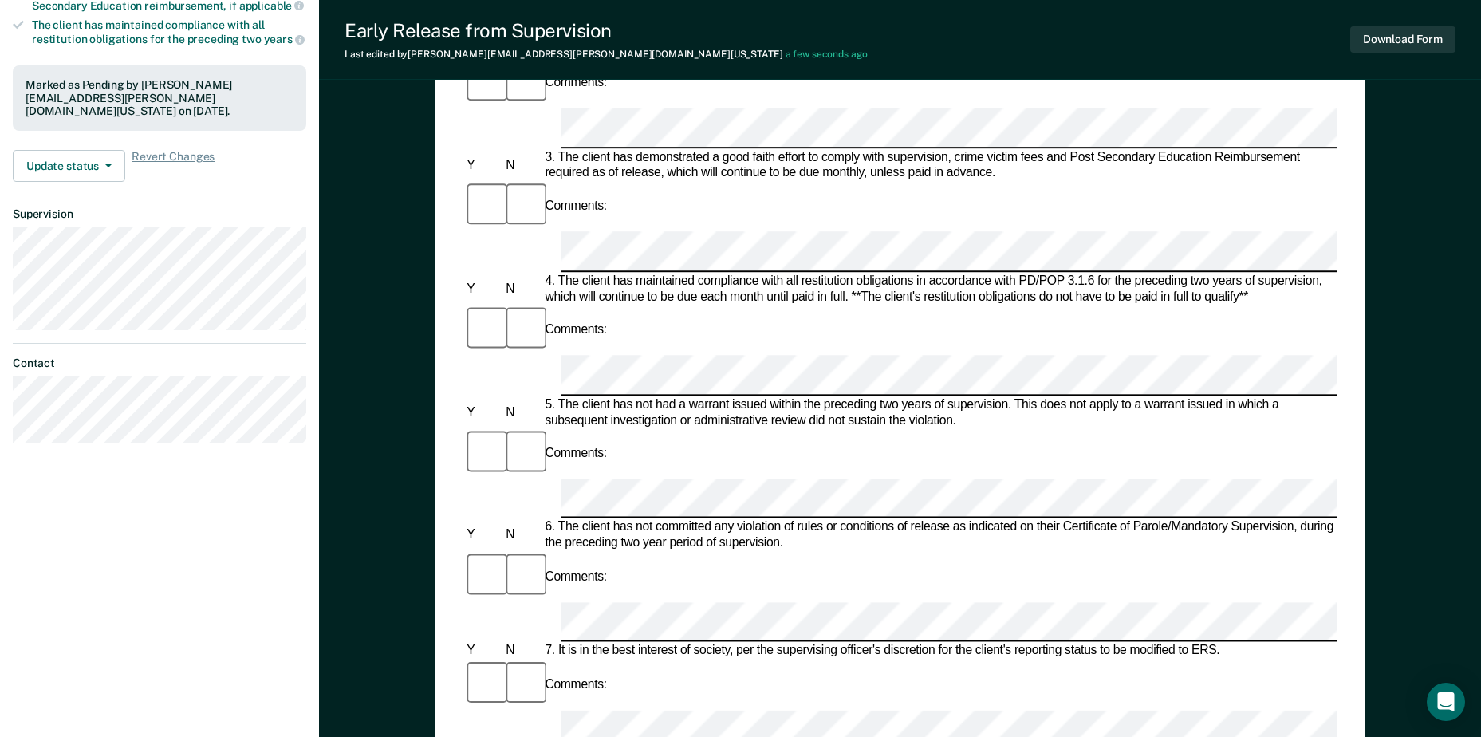
scroll to position [478, 0]
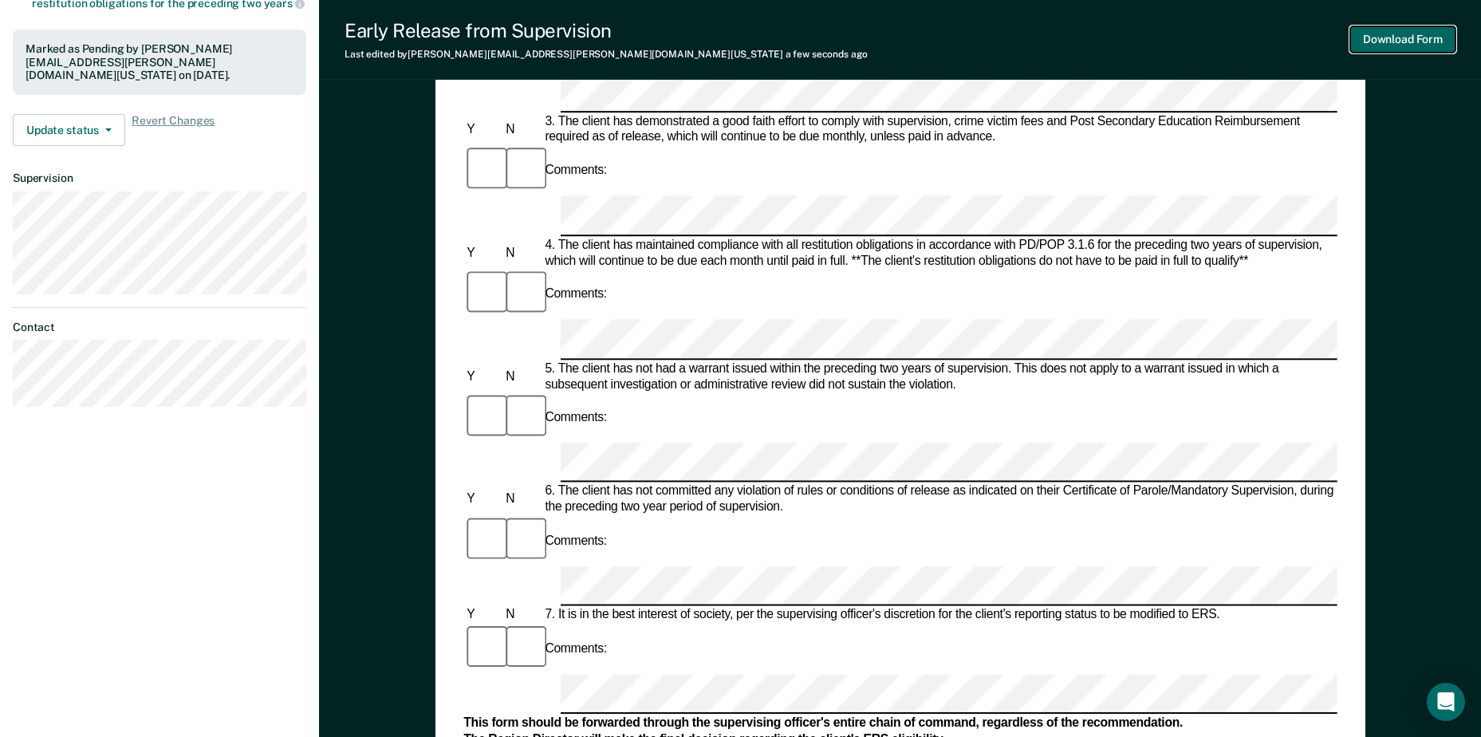
click at [1412, 33] on button "Download Form" at bounding box center [1402, 39] width 105 height 26
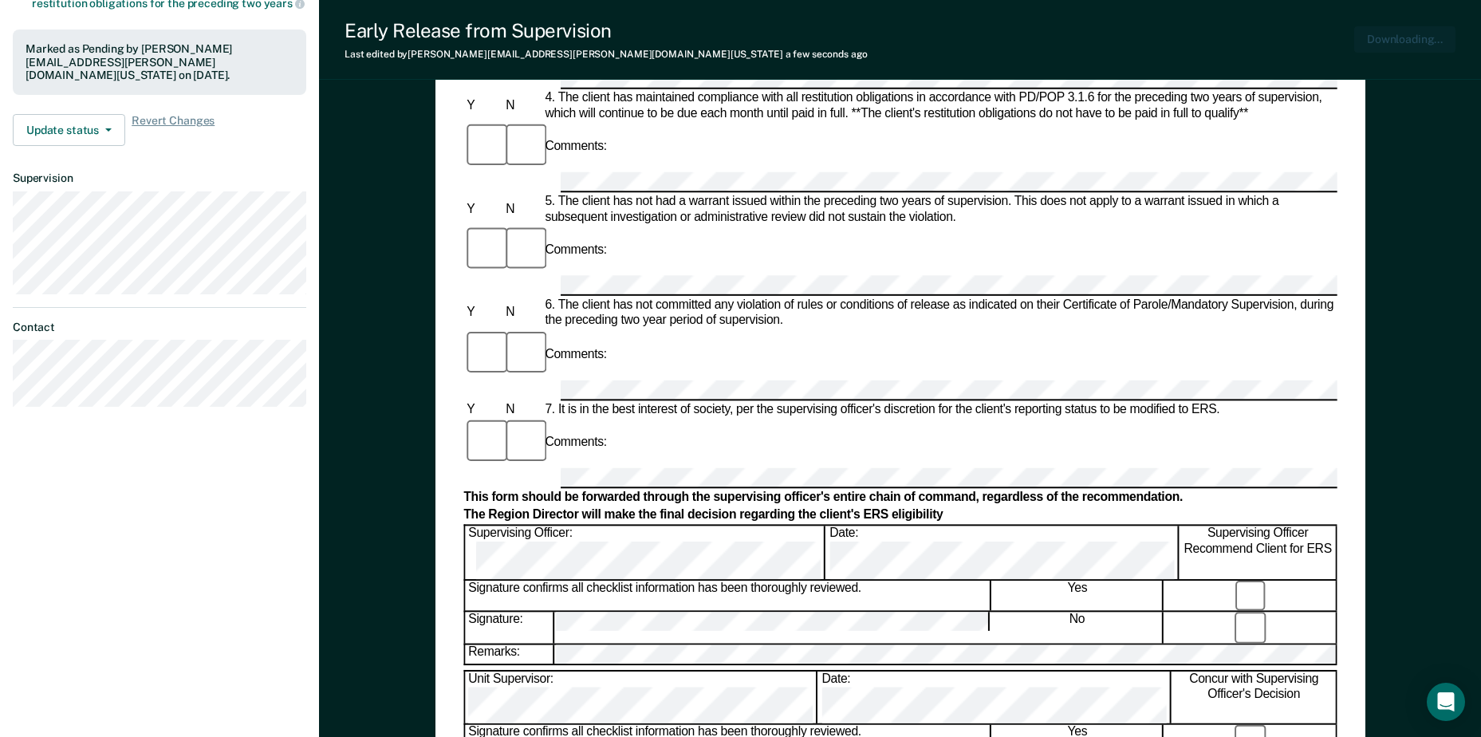
scroll to position [0, 0]
